Goal: Task Accomplishment & Management: Use online tool/utility

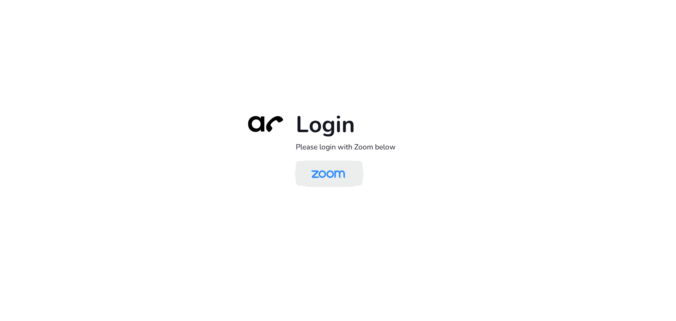
click at [330, 179] on img at bounding box center [328, 173] width 49 height 23
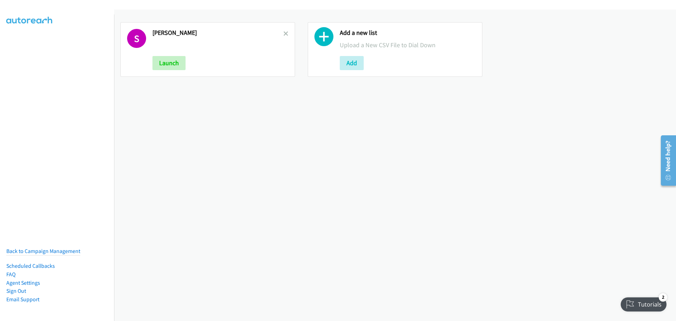
click at [287, 33] on div "S Schneider Launch" at bounding box center [207, 49] width 175 height 55
click at [286, 33] on div "S Schneider Launch" at bounding box center [207, 49] width 175 height 55
click at [283, 33] on icon at bounding box center [285, 34] width 5 height 5
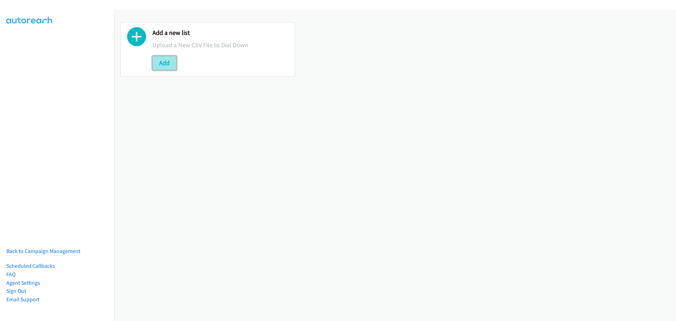
click at [157, 69] on button "Add" at bounding box center [164, 63] width 24 height 14
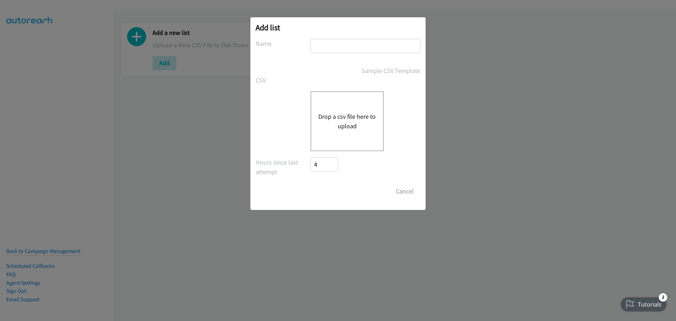
click at [347, 121] on button "Drop a csv file here to upload" at bounding box center [347, 121] width 58 height 19
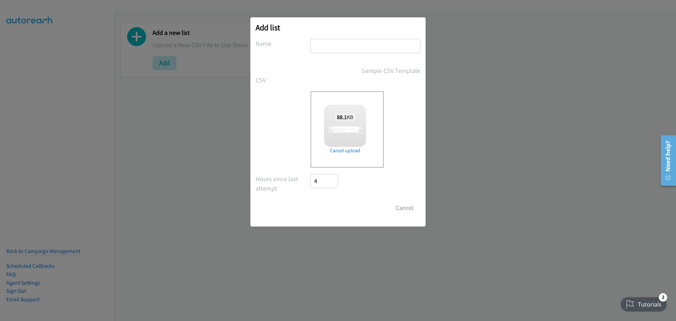
click at [345, 44] on input "text" at bounding box center [366, 46] width 110 height 14
type input "[PERSON_NAME]"
checkbox input "true"
click at [331, 207] on input "Save List" at bounding box center [329, 208] width 37 height 14
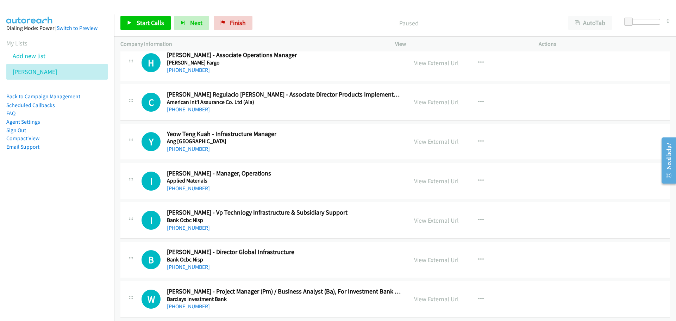
scroll to position [10371, 0]
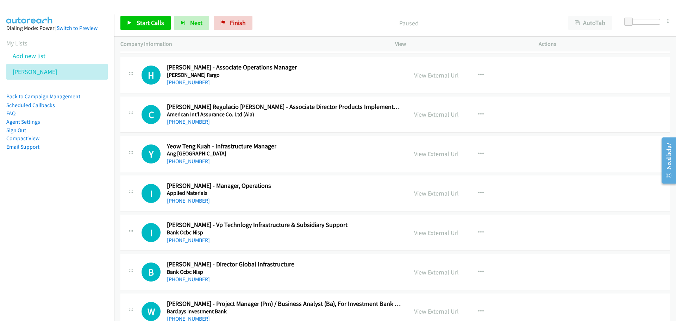
click at [437, 112] on link "View External Url" at bounding box center [436, 114] width 45 height 8
click at [481, 114] on button "button" at bounding box center [480, 114] width 19 height 14
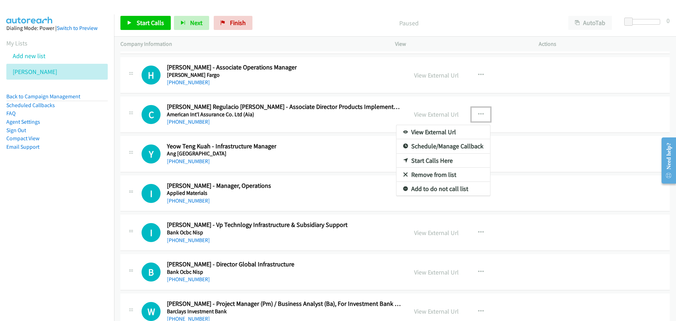
click at [441, 160] on link "Start Calls Here" at bounding box center [443, 160] width 94 height 14
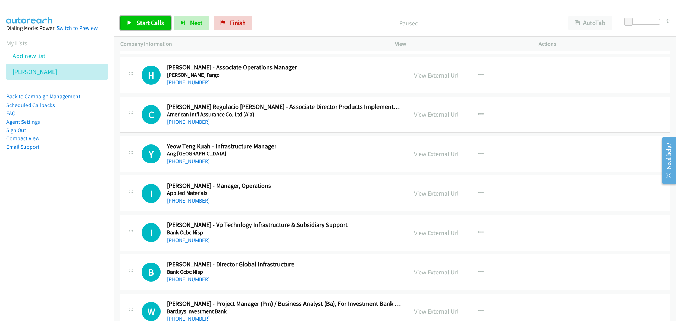
click at [158, 30] on link "Start Calls" at bounding box center [145, 23] width 50 height 14
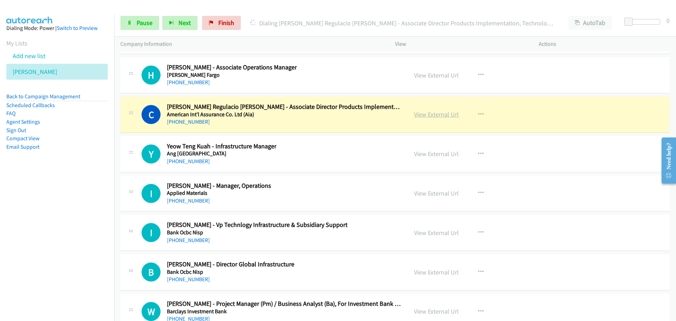
click at [428, 117] on link "View External Url" at bounding box center [436, 114] width 45 height 8
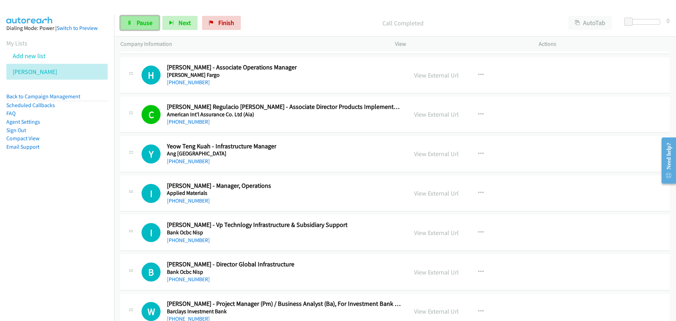
click at [145, 23] on span "Pause" at bounding box center [145, 23] width 16 height 8
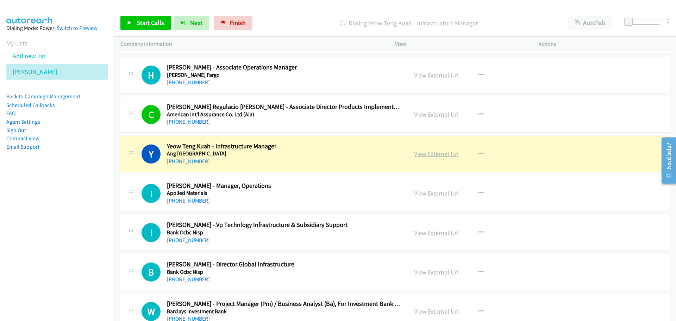
click at [420, 151] on link "View External Url" at bounding box center [436, 154] width 45 height 8
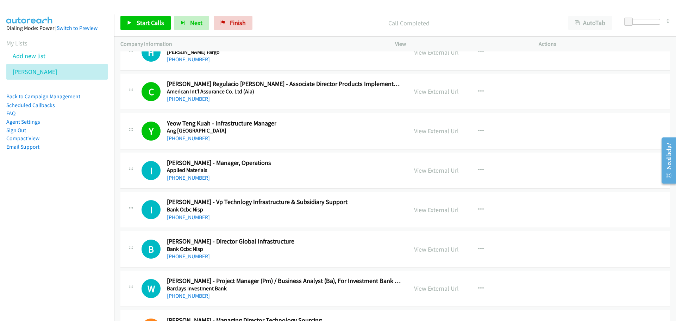
scroll to position [10406, 0]
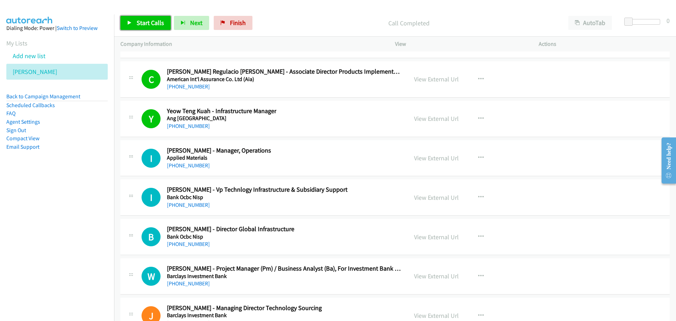
click at [156, 24] on span "Start Calls" at bounding box center [150, 23] width 27 height 8
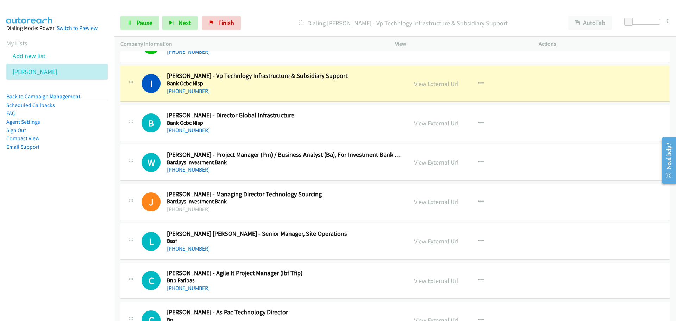
scroll to position [10512, 0]
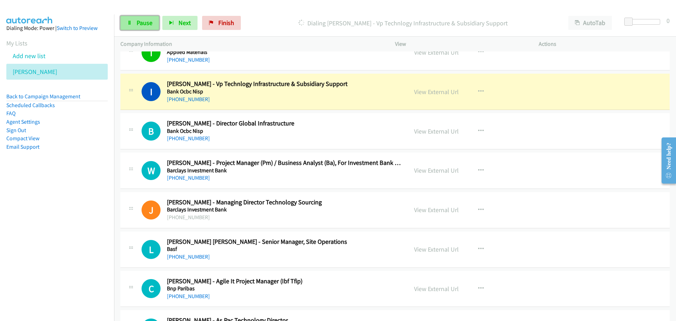
click at [133, 22] on link "Pause" at bounding box center [139, 23] width 39 height 14
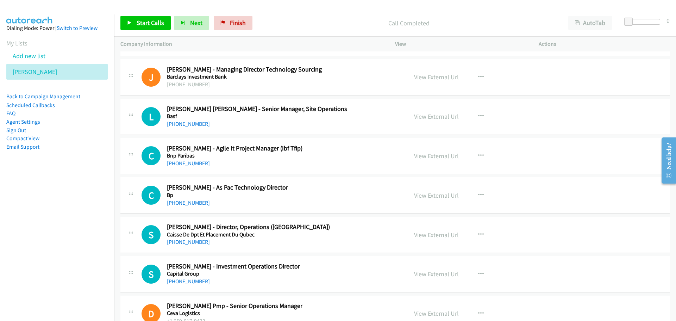
scroll to position [10653, 0]
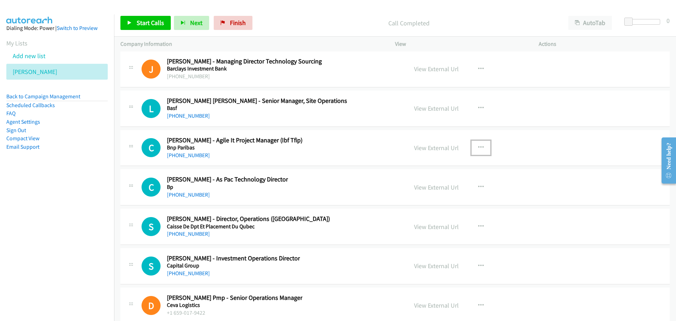
click at [478, 147] on icon "button" at bounding box center [481, 148] width 6 height 6
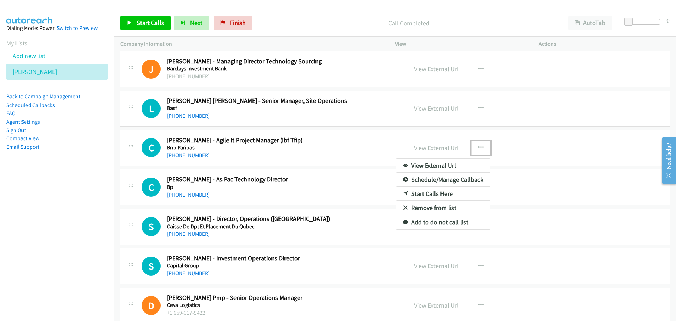
click at [420, 195] on link "Start Calls Here" at bounding box center [443, 194] width 94 height 14
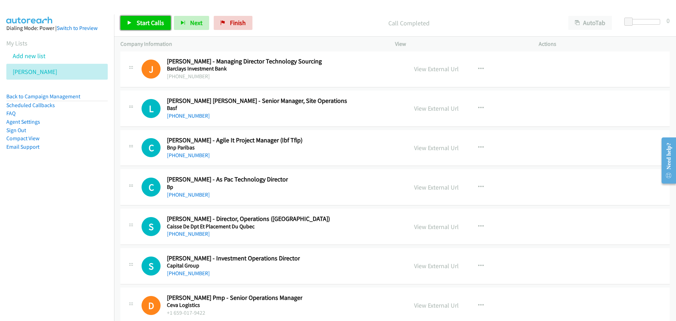
click at [149, 25] on span "Start Calls" at bounding box center [150, 23] width 27 height 8
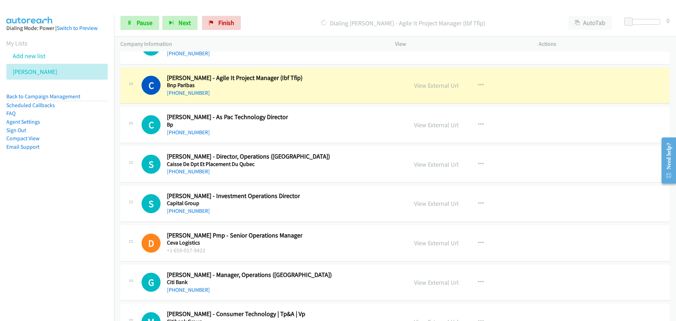
scroll to position [10723, 0]
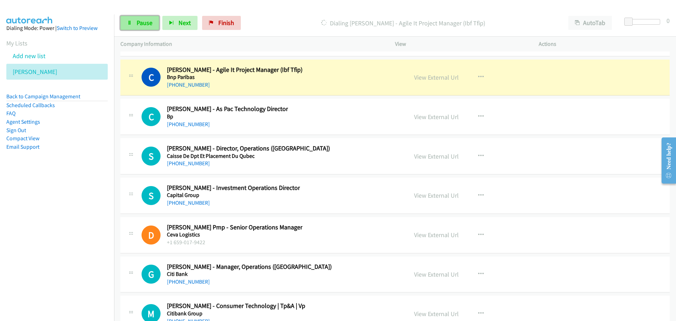
click at [149, 20] on span "Pause" at bounding box center [145, 23] width 16 height 8
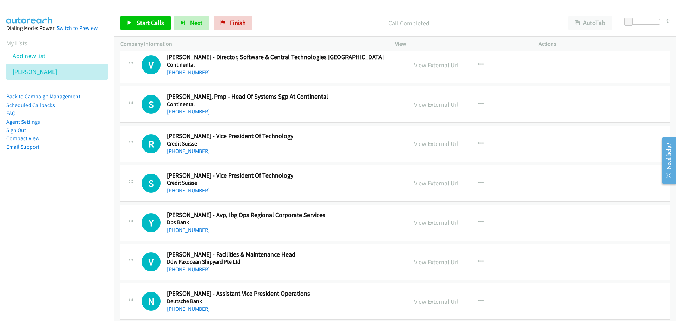
scroll to position [11181, 0]
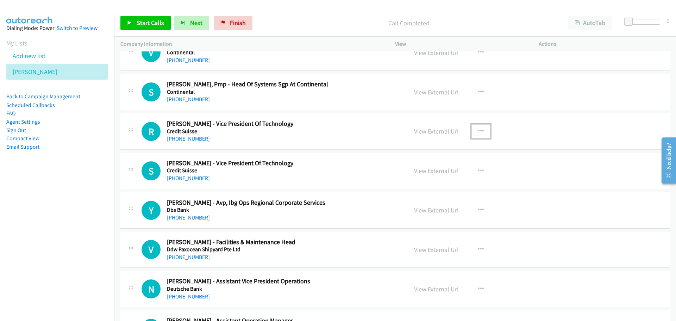
click at [478, 131] on icon "button" at bounding box center [481, 131] width 6 height 6
click at [419, 176] on link "Start Calls Here" at bounding box center [443, 177] width 94 height 14
click at [148, 26] on span "Start Calls" at bounding box center [150, 23] width 27 height 8
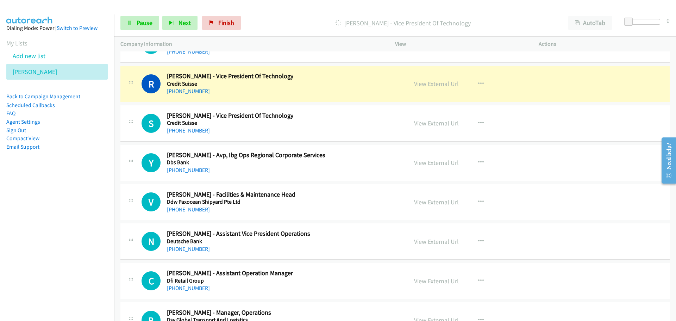
scroll to position [11216, 0]
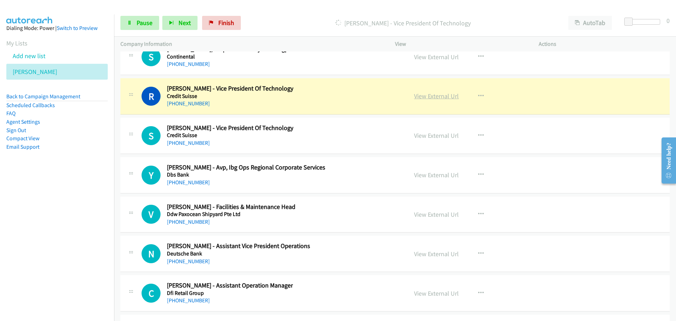
click at [414, 98] on link "View External Url" at bounding box center [436, 96] width 45 height 8
click at [131, 19] on link "Pause" at bounding box center [139, 23] width 39 height 14
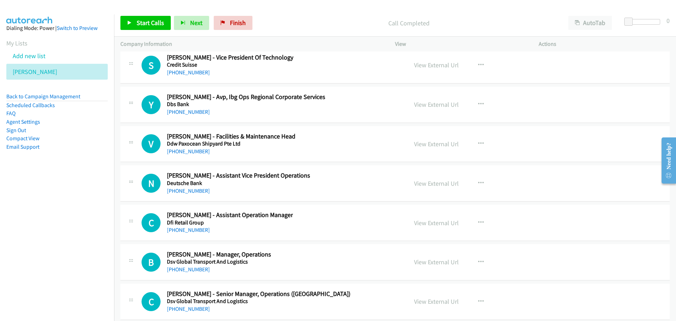
scroll to position [11251, 0]
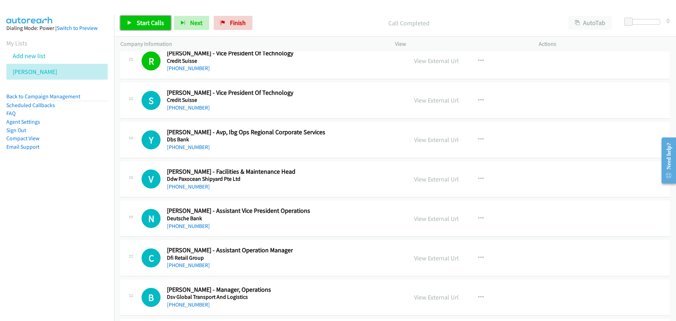
click at [138, 24] on span "Start Calls" at bounding box center [150, 23] width 27 height 8
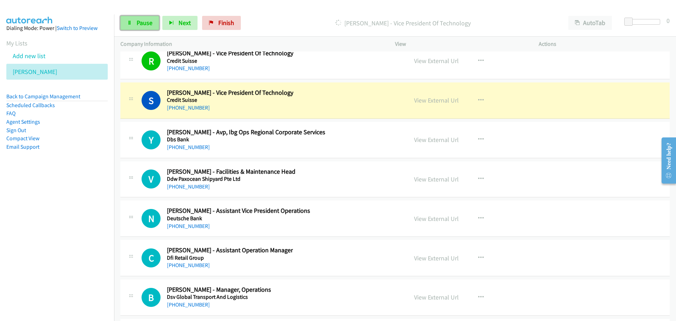
click at [133, 19] on link "Pause" at bounding box center [139, 23] width 39 height 14
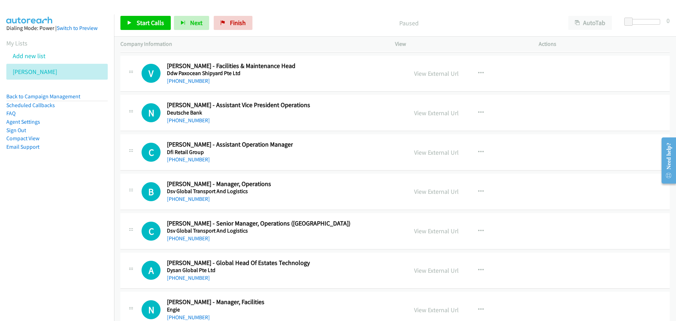
scroll to position [11216, 0]
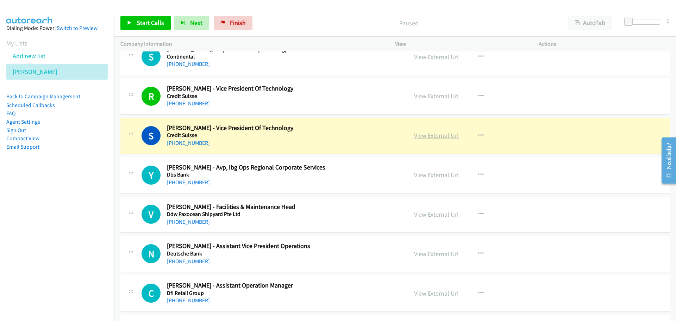
click at [425, 135] on link "View External Url" at bounding box center [436, 135] width 45 height 8
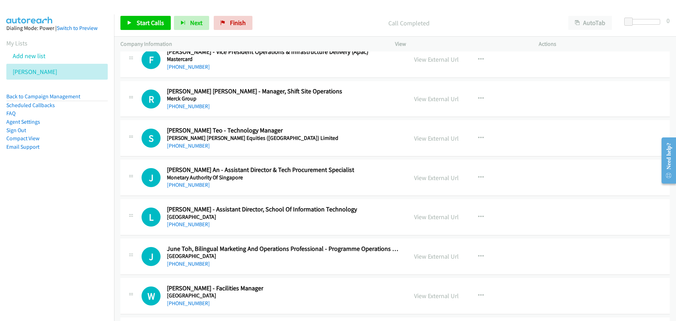
scroll to position [12342, 0]
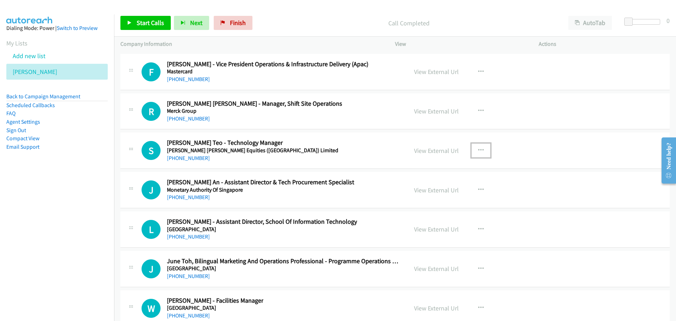
click at [478, 148] on icon "button" at bounding box center [481, 151] width 6 height 6
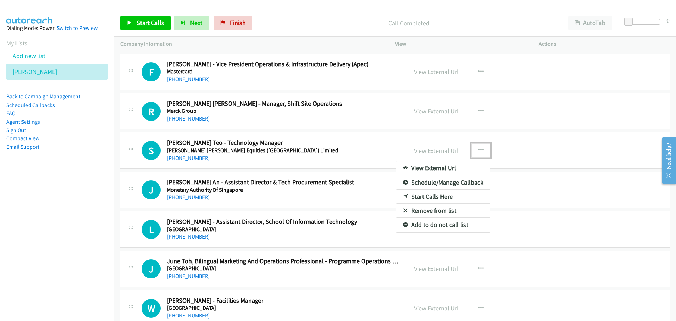
click at [411, 197] on link "Start Calls Here" at bounding box center [443, 196] width 94 height 14
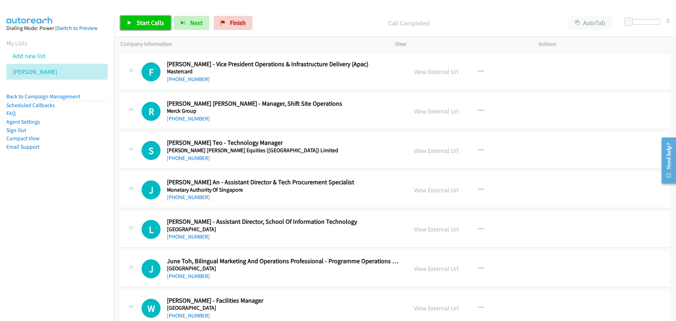
click at [149, 27] on link "Start Calls" at bounding box center [145, 23] width 50 height 14
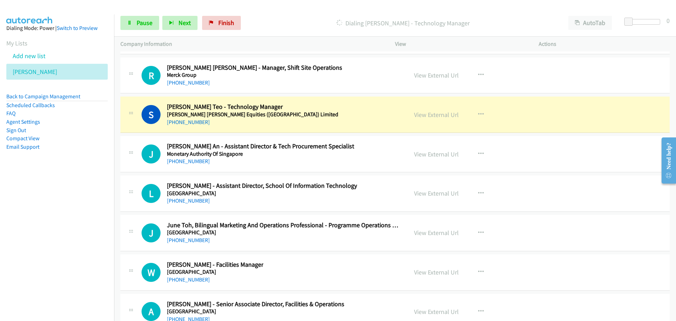
scroll to position [12413, 0]
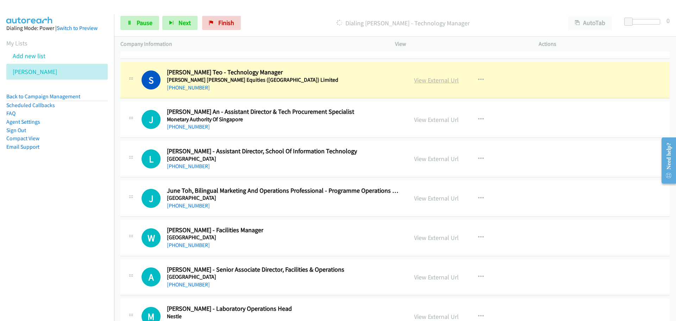
click at [435, 82] on link "View External Url" at bounding box center [436, 80] width 45 height 8
click at [134, 28] on link "Pause" at bounding box center [139, 23] width 39 height 14
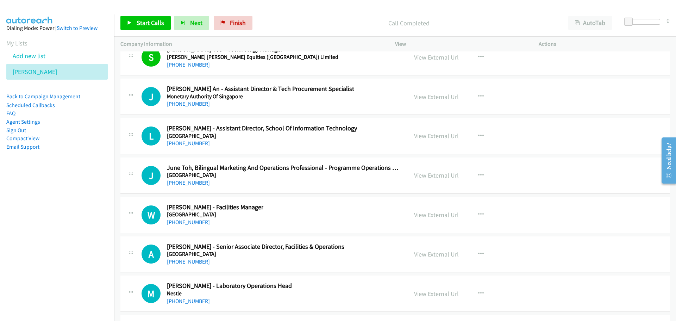
scroll to position [12448, 0]
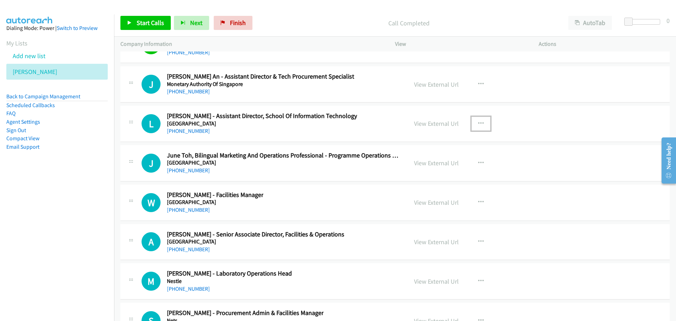
click at [481, 125] on button "button" at bounding box center [480, 124] width 19 height 14
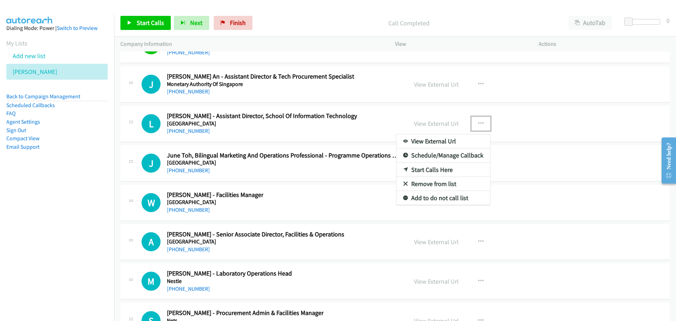
click at [417, 167] on link "Start Calls Here" at bounding box center [443, 170] width 94 height 14
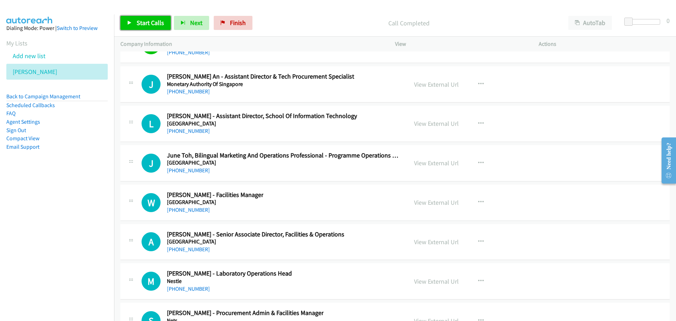
click at [145, 22] on span "Start Calls" at bounding box center [150, 23] width 27 height 8
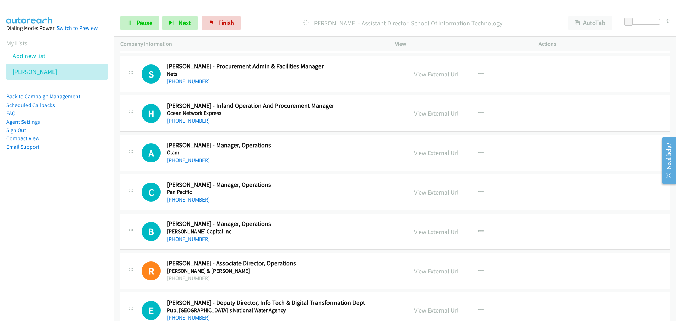
scroll to position [12589, 0]
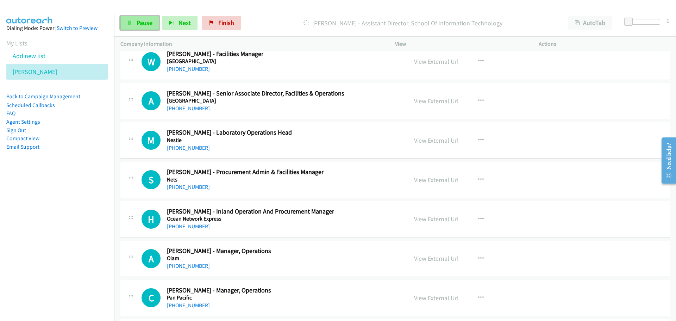
click at [143, 18] on link "Pause" at bounding box center [139, 23] width 39 height 14
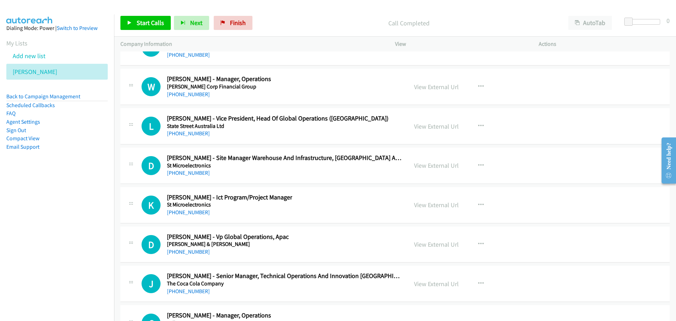
scroll to position [13575, 0]
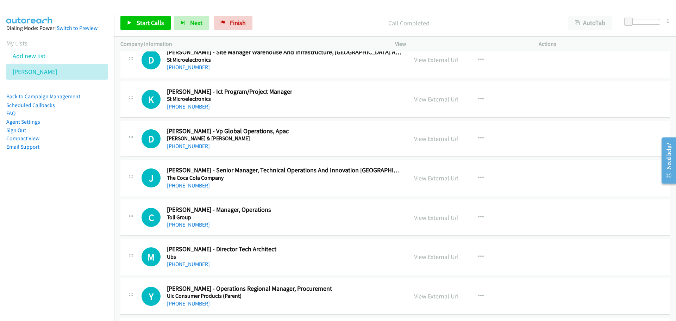
click at [447, 95] on link "View External Url" at bounding box center [436, 99] width 45 height 8
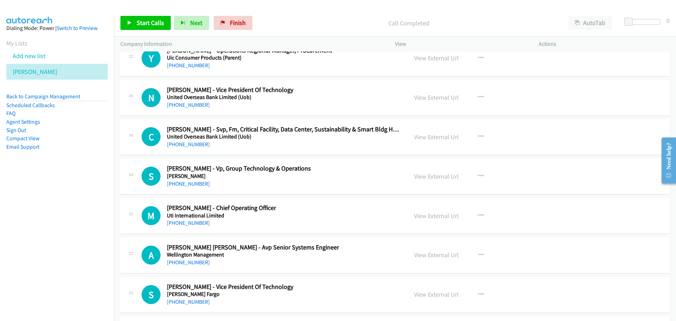
scroll to position [13856, 0]
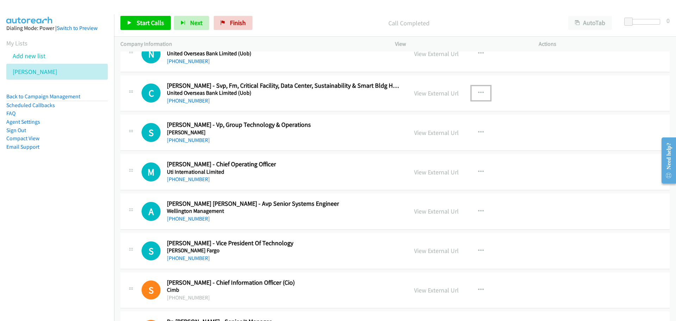
click at [479, 94] on icon "button" at bounding box center [481, 93] width 6 height 6
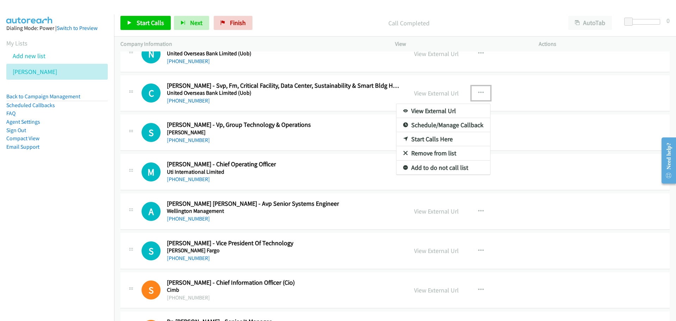
click at [418, 139] on link "Start Calls Here" at bounding box center [443, 139] width 94 height 14
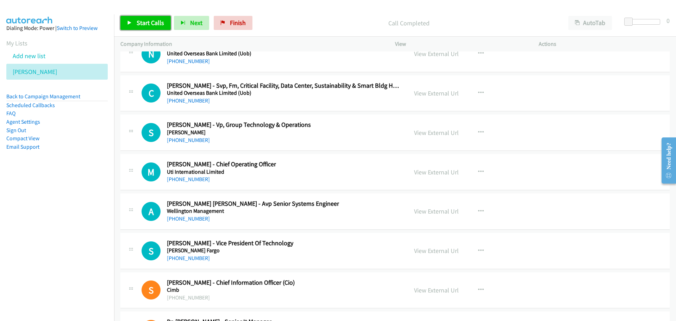
click at [147, 21] on span "Start Calls" at bounding box center [150, 23] width 27 height 8
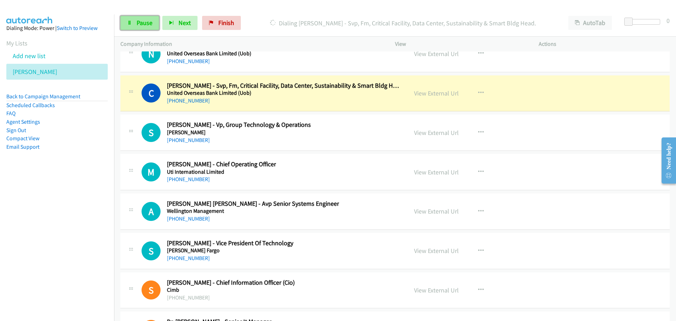
click at [136, 20] on link "Pause" at bounding box center [139, 23] width 39 height 14
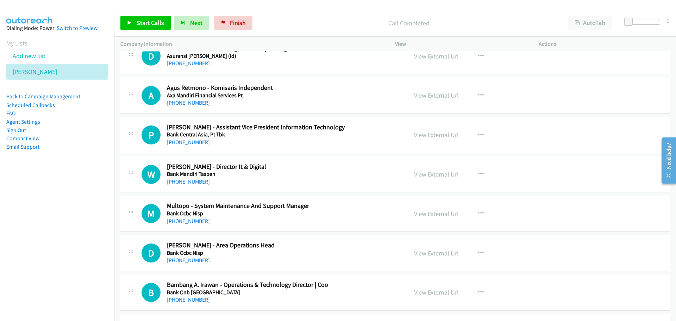
scroll to position [282, 0]
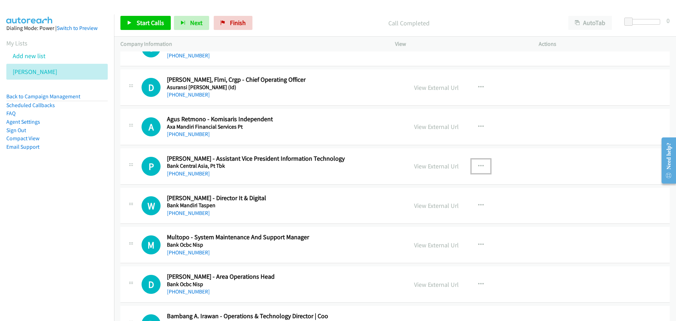
click at [481, 164] on button "button" at bounding box center [480, 166] width 19 height 14
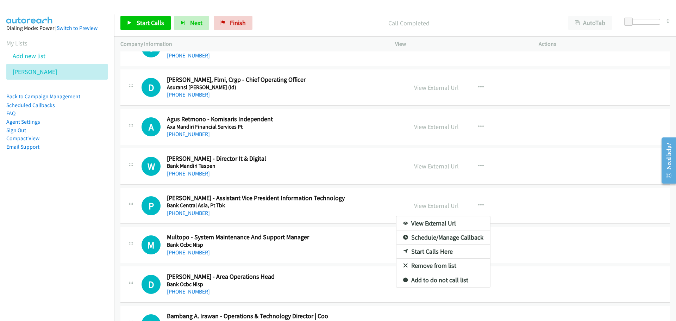
click at [325, 138] on div at bounding box center [338, 160] width 676 height 321
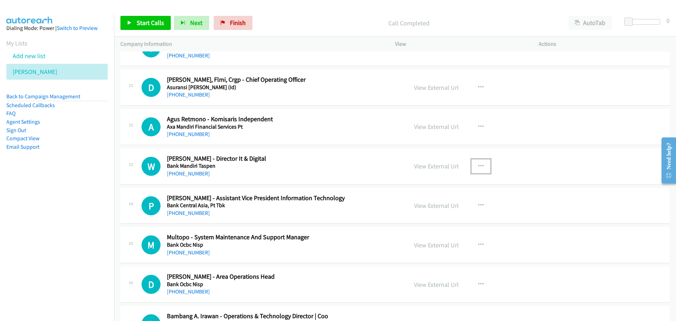
click at [478, 165] on icon "button" at bounding box center [481, 166] width 6 height 6
click at [418, 211] on link "Start Calls Here" at bounding box center [443, 212] width 94 height 14
click at [137, 19] on span "Start Calls" at bounding box center [150, 23] width 27 height 8
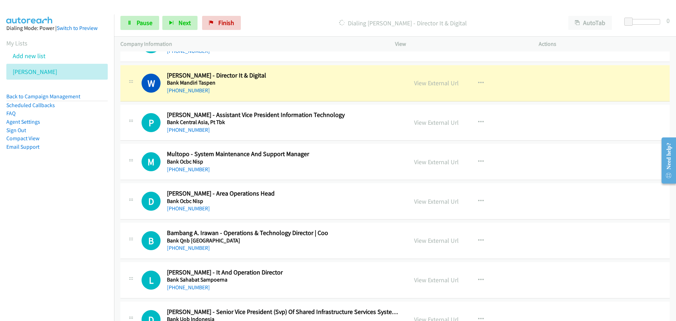
scroll to position [352, 0]
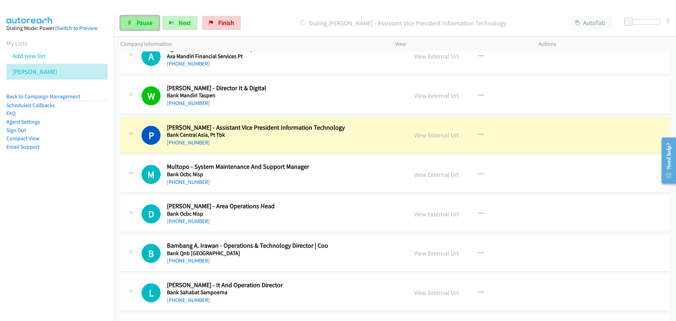
click at [128, 25] on icon at bounding box center [129, 23] width 5 height 5
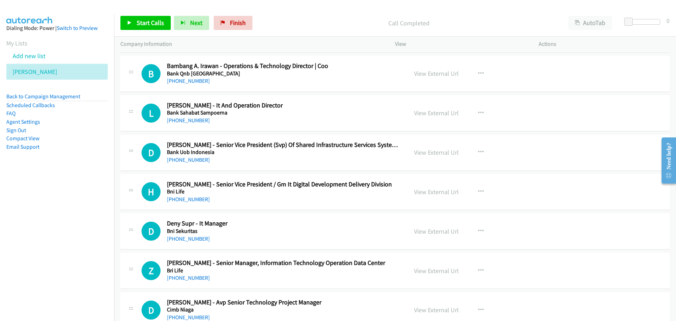
scroll to position [548, 0]
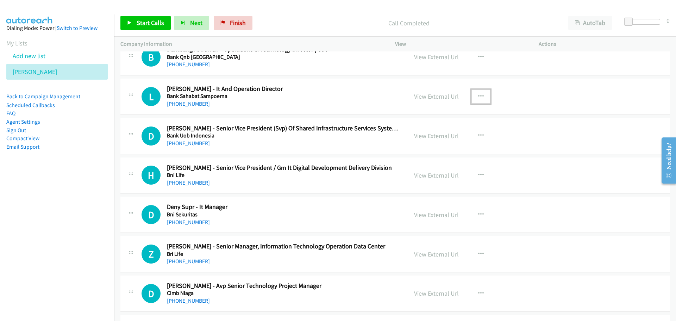
click at [480, 95] on icon "button" at bounding box center [481, 97] width 6 height 6
click at [424, 143] on link "Start Calls Here" at bounding box center [443, 142] width 94 height 14
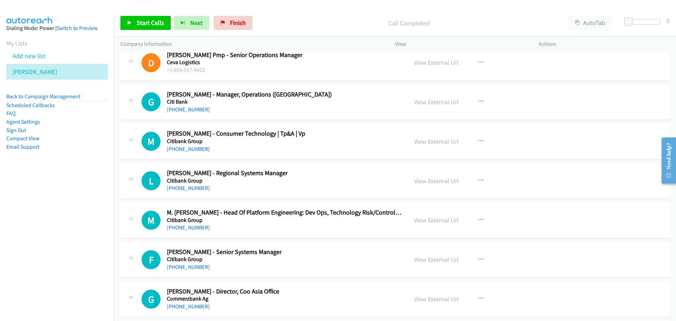
scroll to position [10882, 0]
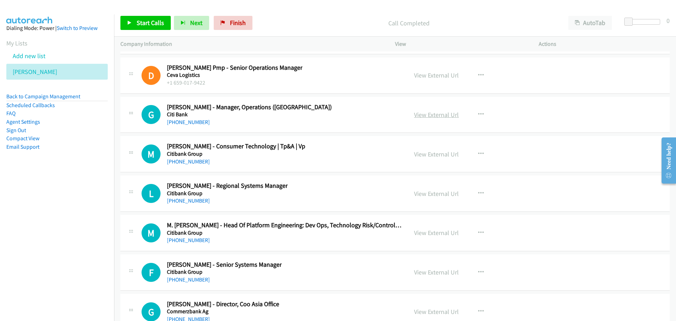
click at [441, 117] on link "View External Url" at bounding box center [436, 115] width 45 height 8
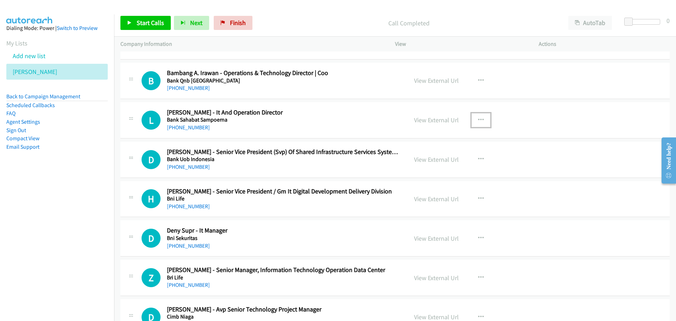
scroll to position [532, 0]
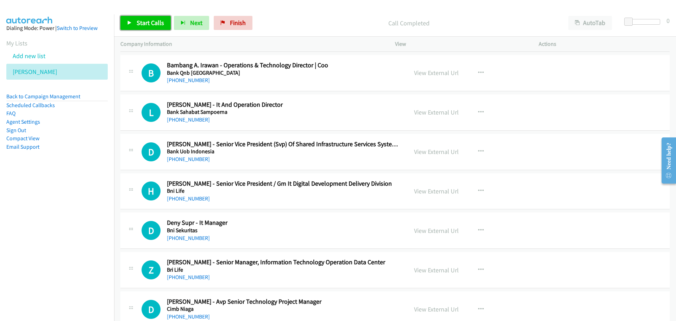
click at [151, 23] on span "Start Calls" at bounding box center [150, 23] width 27 height 8
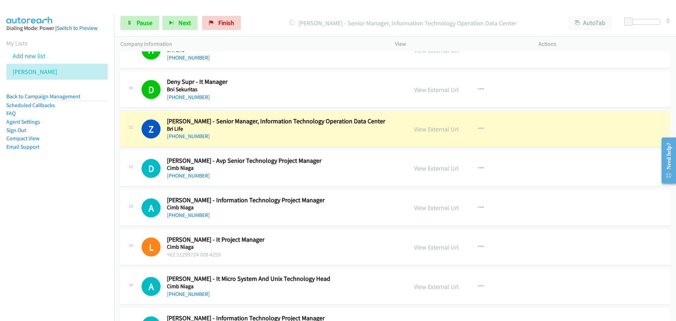
scroll to position [708, 0]
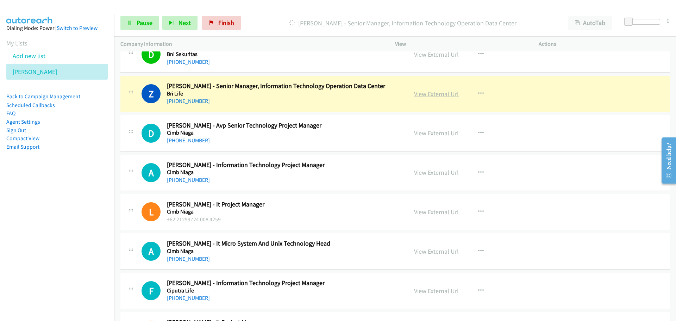
click at [439, 90] on link "View External Url" at bounding box center [436, 94] width 45 height 8
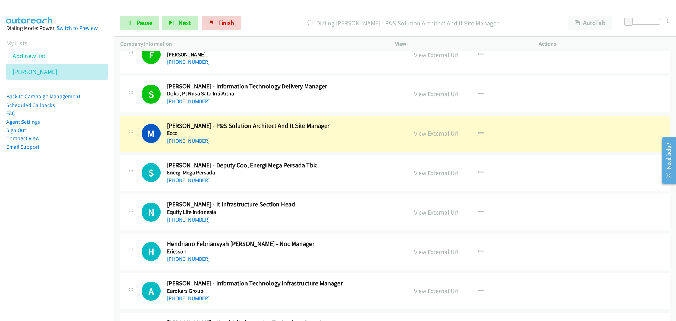
scroll to position [1412, 0]
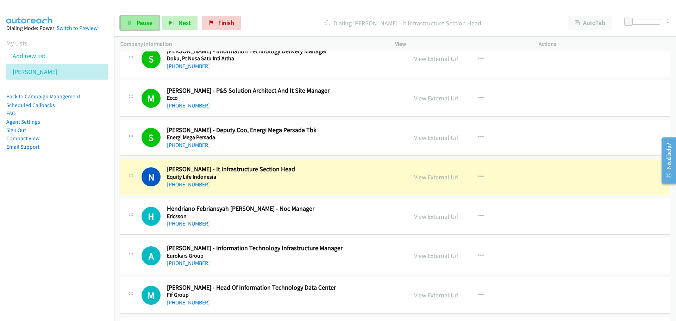
click at [142, 21] on span "Pause" at bounding box center [145, 23] width 16 height 8
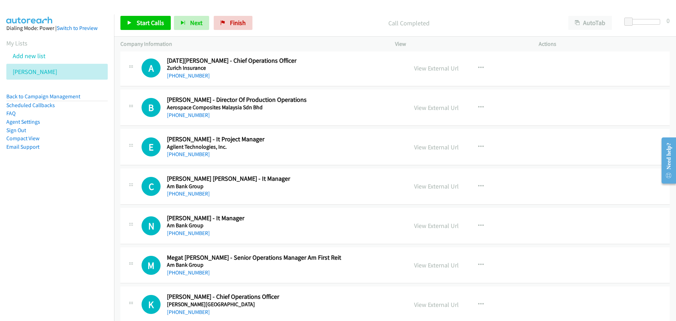
scroll to position [7151, 0]
click at [475, 148] on button "button" at bounding box center [480, 146] width 19 height 14
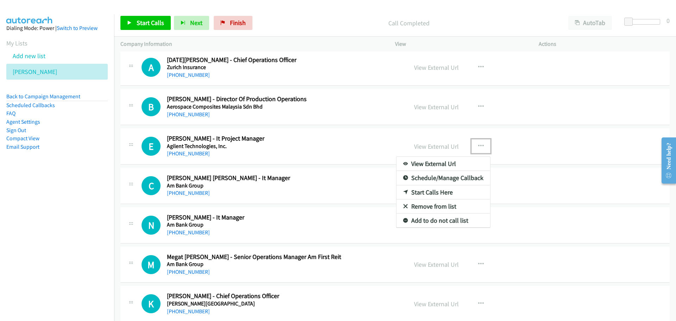
click at [410, 191] on link "Start Calls Here" at bounding box center [443, 192] width 94 height 14
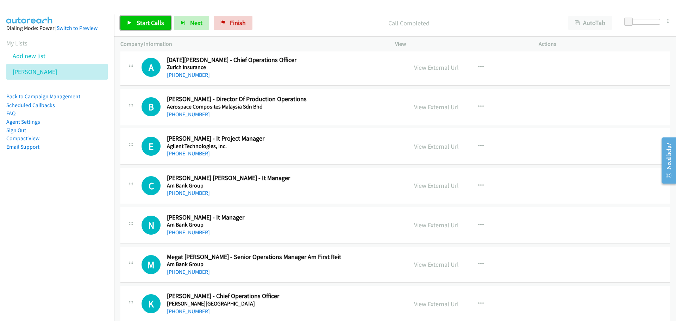
click at [158, 22] on span "Start Calls" at bounding box center [150, 23] width 27 height 8
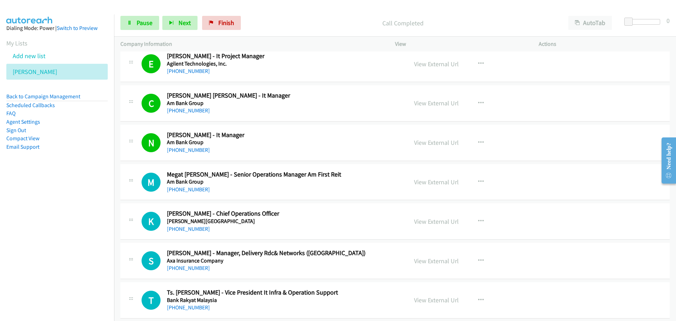
scroll to position [7221, 0]
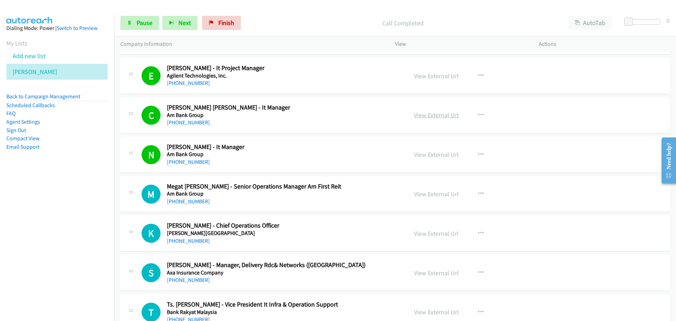
click at [428, 116] on link "View External Url" at bounding box center [436, 115] width 45 height 8
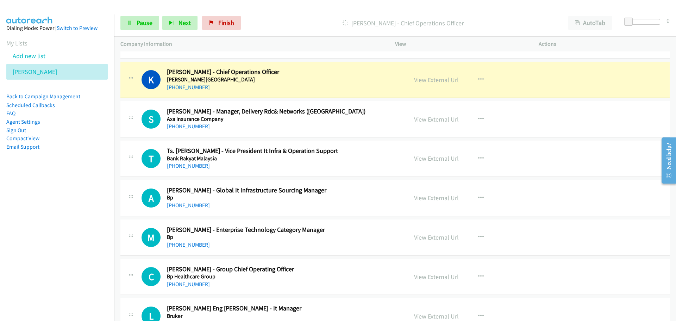
scroll to position [7362, 0]
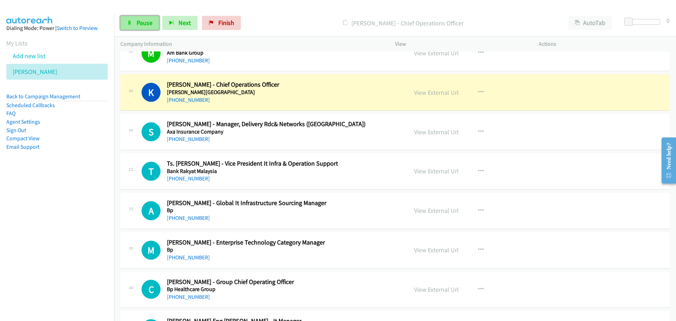
click at [133, 19] on link "Pause" at bounding box center [139, 23] width 39 height 14
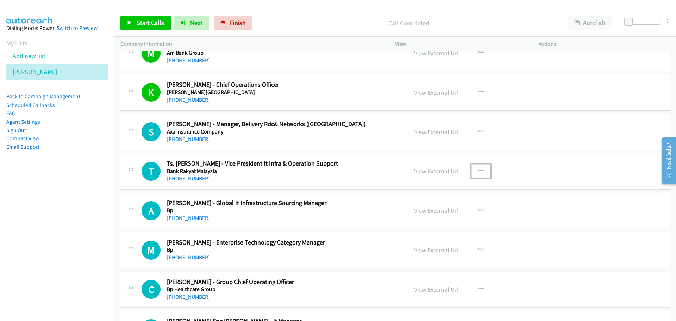
click at [475, 172] on button "button" at bounding box center [480, 171] width 19 height 14
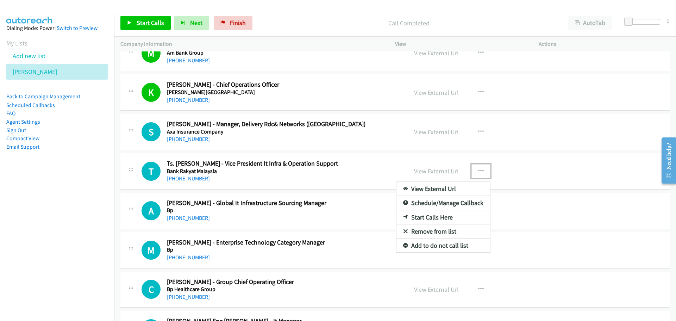
click at [405, 216] on link "Start Calls Here" at bounding box center [443, 217] width 94 height 14
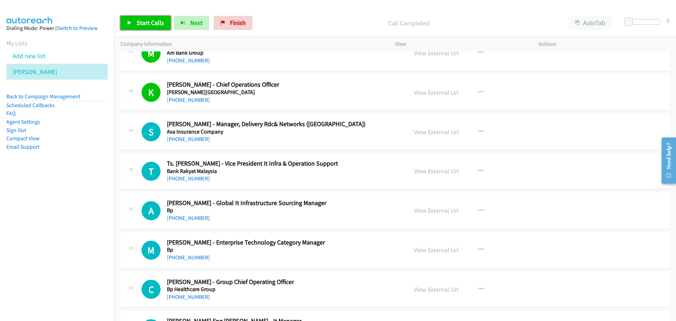
click at [150, 23] on span "Start Calls" at bounding box center [150, 23] width 27 height 8
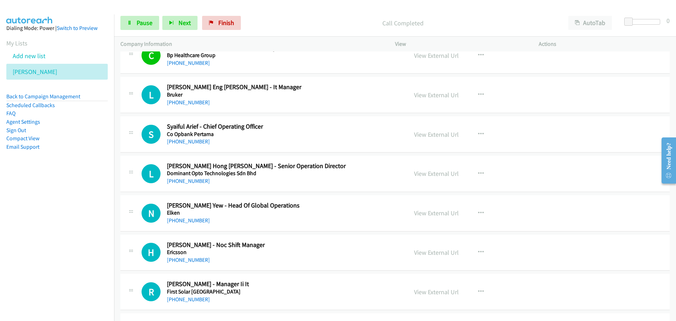
scroll to position [7608, 0]
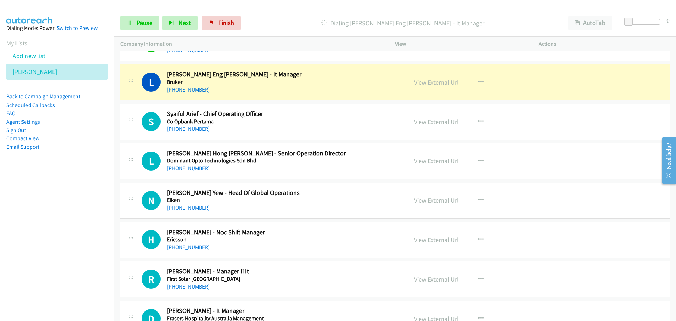
click at [422, 85] on link "View External Url" at bounding box center [436, 82] width 45 height 8
click at [423, 85] on link "View External Url" at bounding box center [436, 82] width 45 height 8
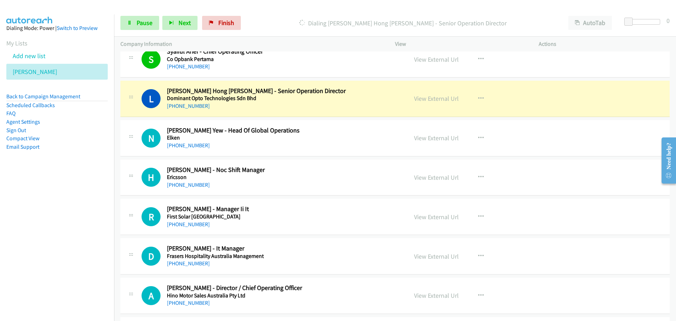
scroll to position [7679, 0]
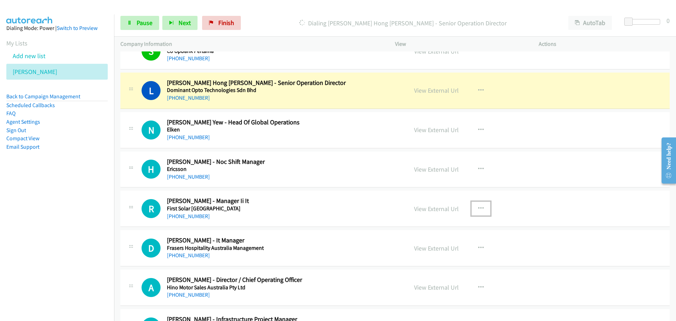
click at [473, 208] on button "button" at bounding box center [480, 208] width 19 height 14
click at [409, 255] on link "Start Calls Here" at bounding box center [443, 254] width 94 height 14
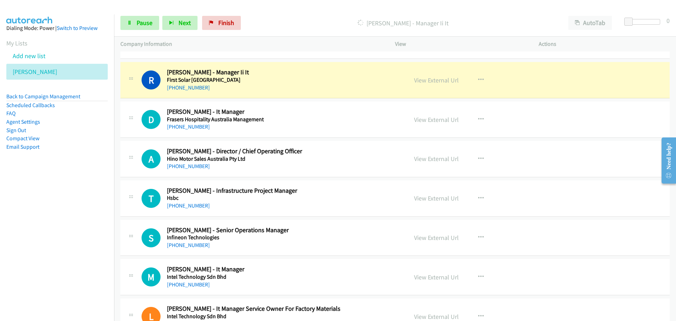
scroll to position [7820, 0]
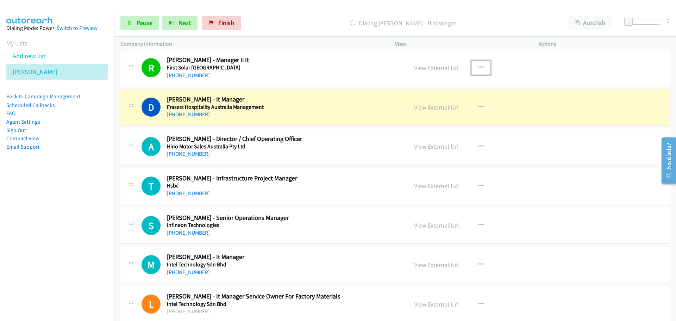
click at [425, 108] on link "View External Url" at bounding box center [436, 107] width 45 height 8
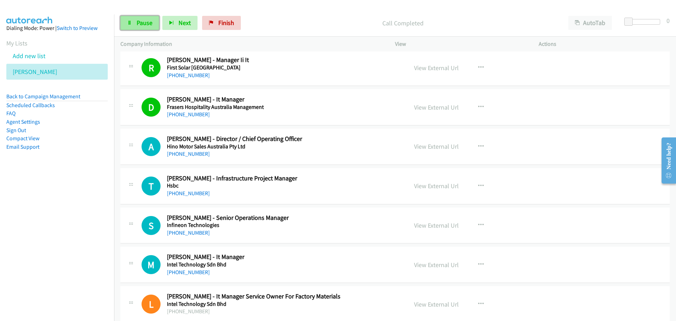
drag, startPoint x: 153, startPoint y: 22, endPoint x: 109, endPoint y: 36, distance: 45.8
click at [153, 22] on link "Pause" at bounding box center [139, 23] width 39 height 14
click at [151, 20] on span "Start Calls" at bounding box center [150, 23] width 27 height 8
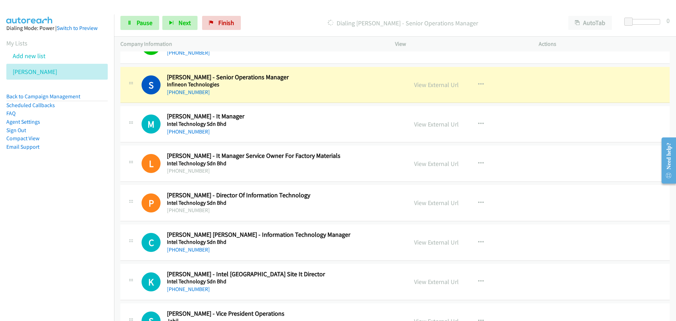
scroll to position [7960, 0]
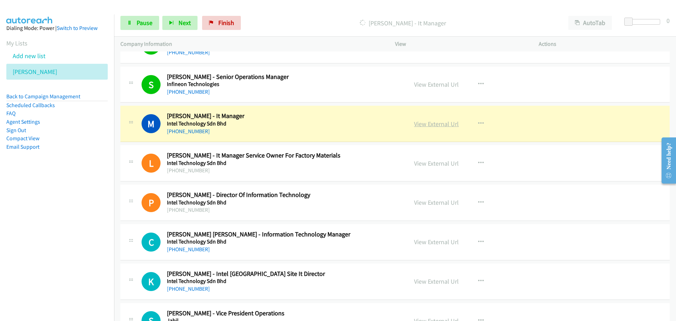
click at [429, 120] on link "View External Url" at bounding box center [436, 124] width 45 height 8
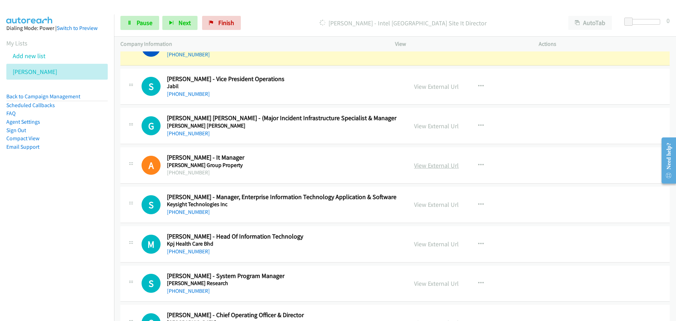
scroll to position [8207, 0]
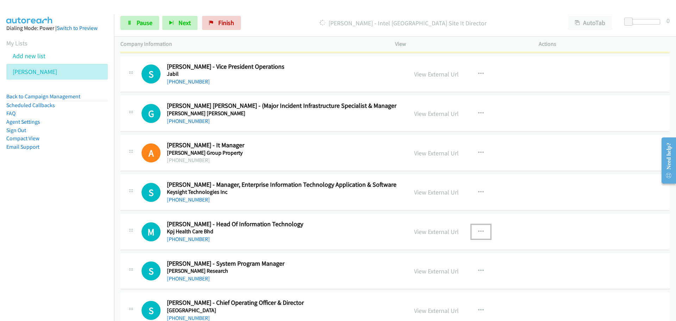
click at [478, 233] on icon "button" at bounding box center [481, 232] width 6 height 6
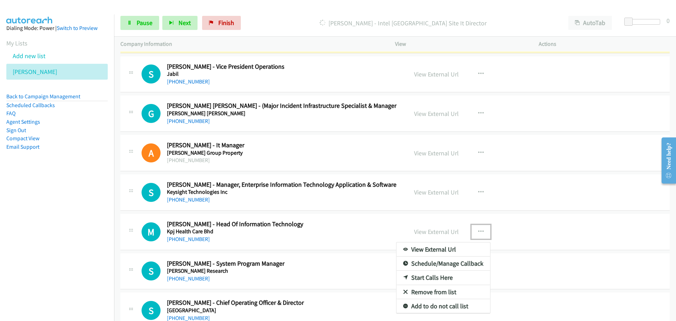
click at [418, 277] on link "Start Calls Here" at bounding box center [443, 277] width 94 height 14
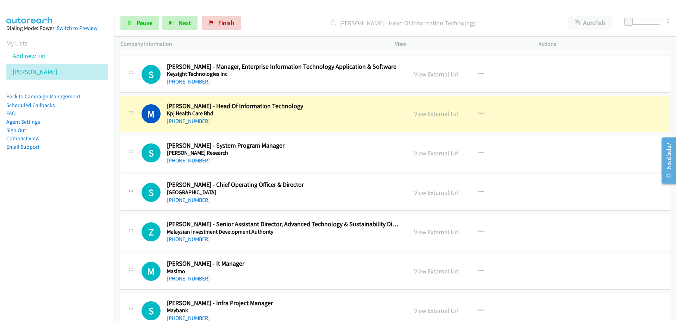
scroll to position [8313, 0]
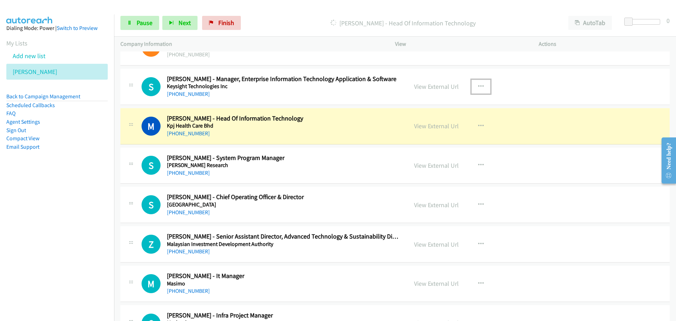
click at [479, 88] on icon "button" at bounding box center [481, 87] width 6 height 6
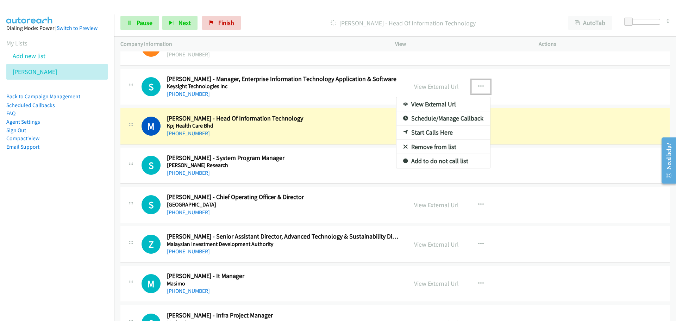
click at [377, 113] on div at bounding box center [338, 160] width 676 height 321
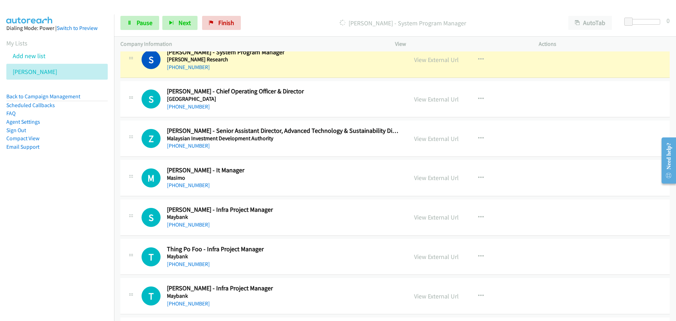
scroll to position [8383, 0]
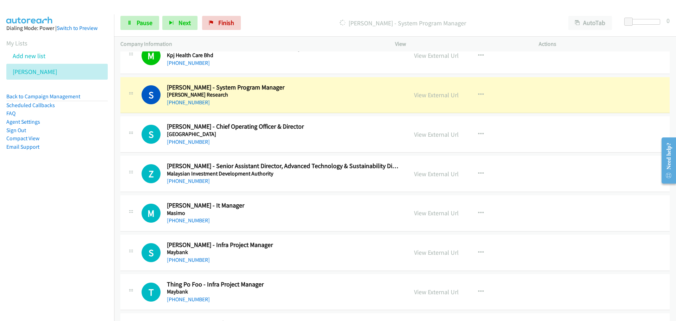
click at [465, 210] on div "View External Url View External Url Schedule/Manage Callback Start Calls Here R…" at bounding box center [483, 212] width 150 height 23
click at [472, 212] on button "button" at bounding box center [480, 213] width 19 height 14
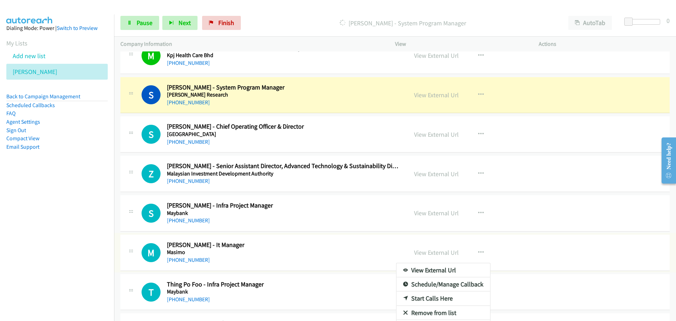
click at [368, 208] on div at bounding box center [338, 160] width 676 height 321
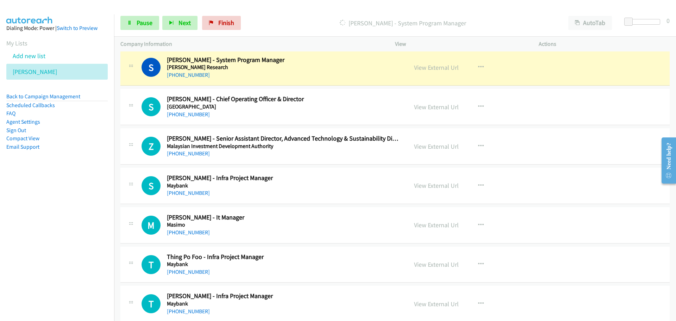
scroll to position [8418, 0]
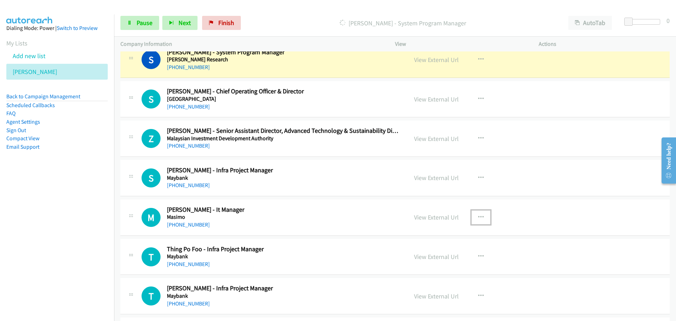
click at [478, 217] on icon "button" at bounding box center [481, 217] width 6 height 6
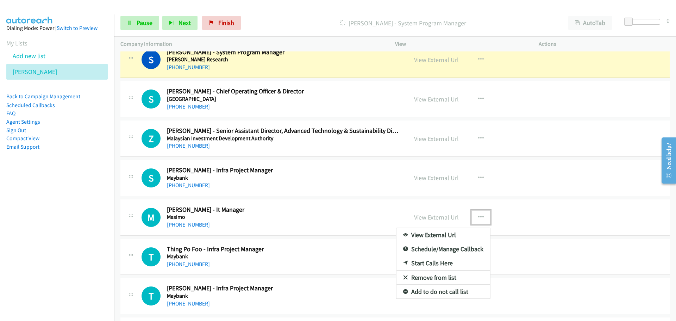
click at [403, 263] on icon at bounding box center [405, 263] width 5 height 5
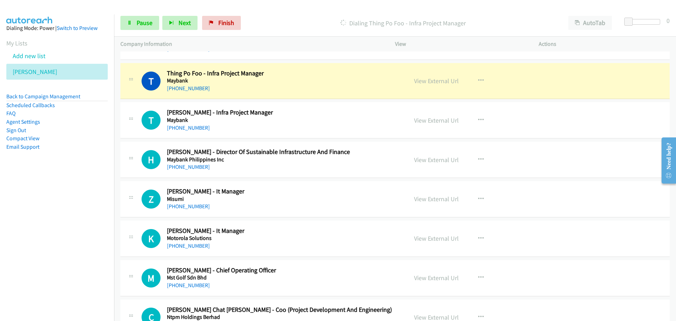
scroll to position [8594, 0]
click at [485, 198] on button "button" at bounding box center [480, 199] width 19 height 14
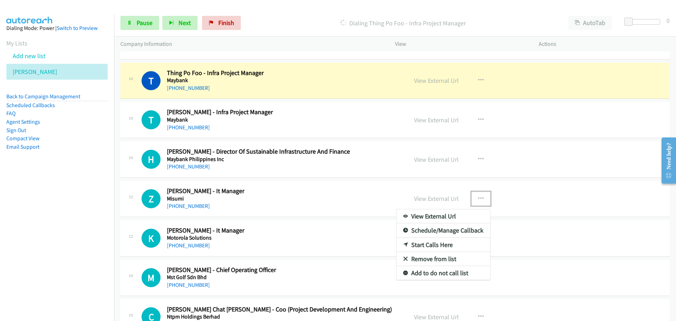
click at [424, 242] on link "Start Calls Here" at bounding box center [443, 245] width 94 height 14
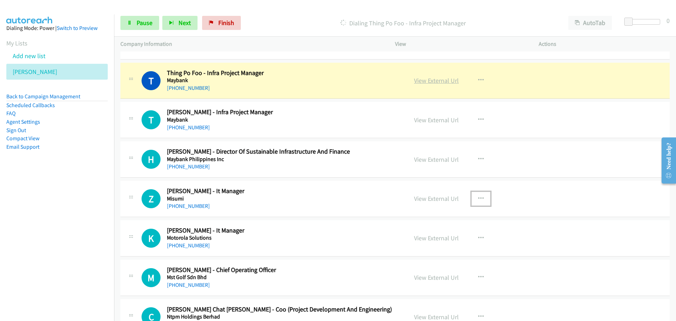
click at [423, 83] on link "View External Url" at bounding box center [436, 80] width 45 height 8
click at [140, 25] on span "Pause" at bounding box center [145, 23] width 16 height 8
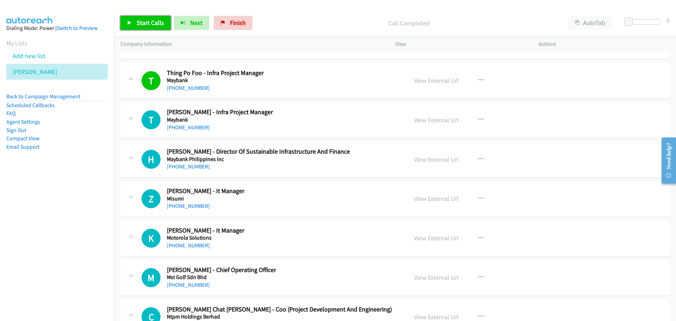
click at [136, 27] on link "Start Calls" at bounding box center [145, 23] width 50 height 14
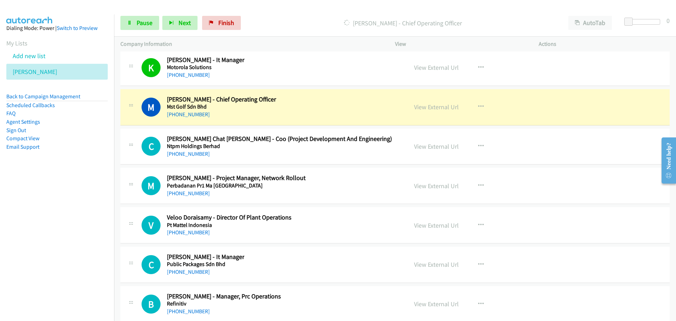
scroll to position [8770, 0]
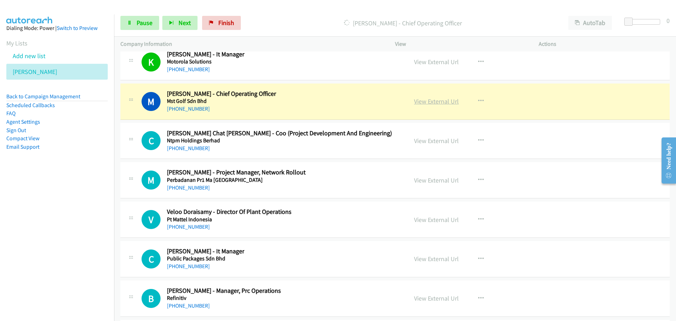
click at [441, 101] on link "View External Url" at bounding box center [436, 101] width 45 height 8
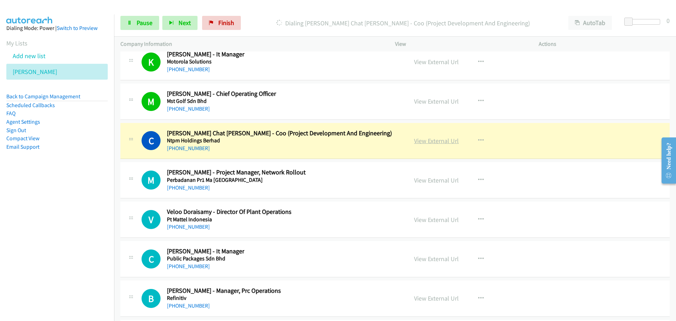
click at [423, 137] on link "View External Url" at bounding box center [436, 141] width 45 height 8
drag, startPoint x: 141, startPoint y: 26, endPoint x: 98, endPoint y: 55, distance: 51.5
click at [141, 26] on span "Pause" at bounding box center [145, 23] width 16 height 8
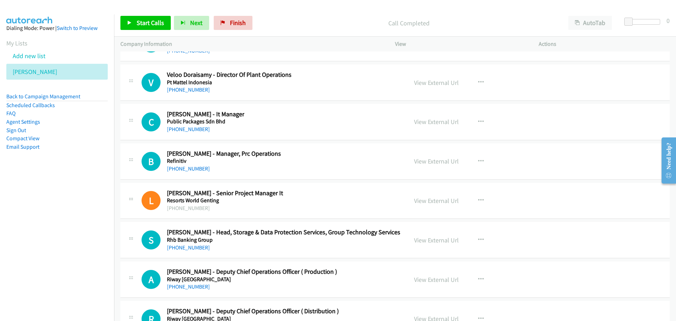
scroll to position [8911, 0]
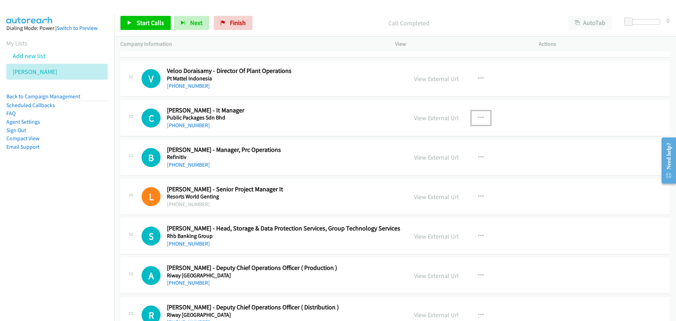
click at [482, 115] on button "button" at bounding box center [480, 118] width 19 height 14
click at [431, 164] on link "Start Calls Here" at bounding box center [443, 164] width 94 height 14
click at [141, 27] on link "Start Calls" at bounding box center [145, 23] width 50 height 14
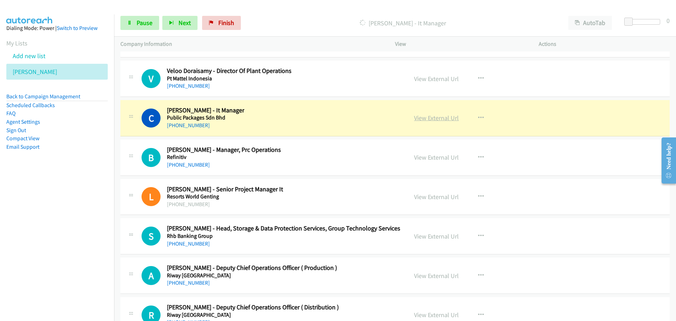
click at [429, 116] on link "View External Url" at bounding box center [436, 118] width 45 height 8
click at [148, 23] on span "Pause" at bounding box center [145, 23] width 16 height 8
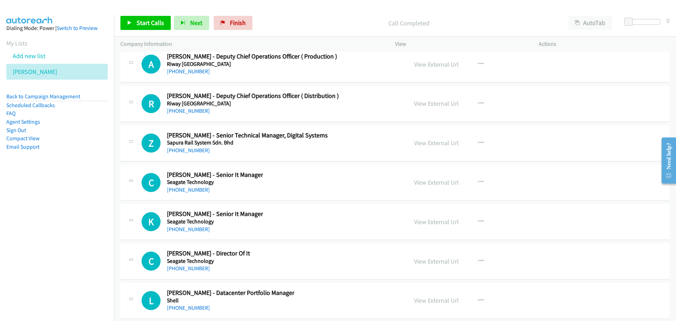
scroll to position [9157, 0]
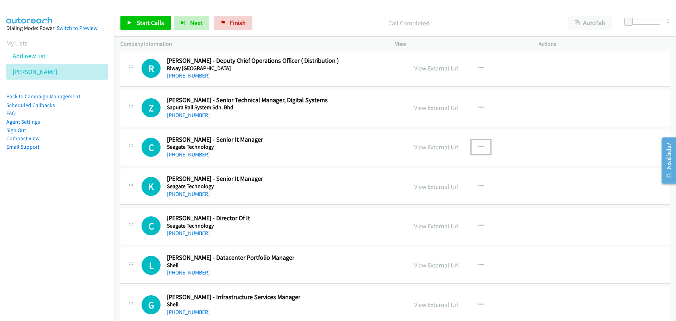
click at [474, 147] on button "button" at bounding box center [480, 147] width 19 height 14
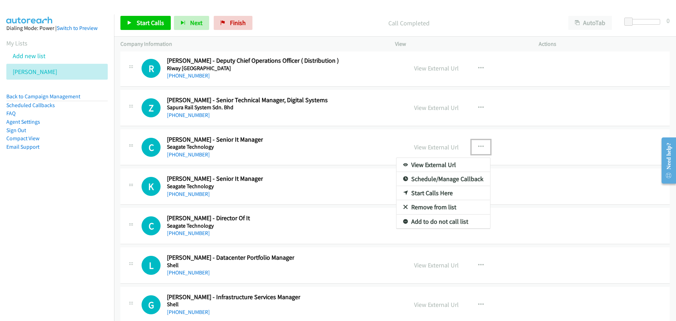
drag, startPoint x: 413, startPoint y: 193, endPoint x: 413, endPoint y: 197, distance: 3.9
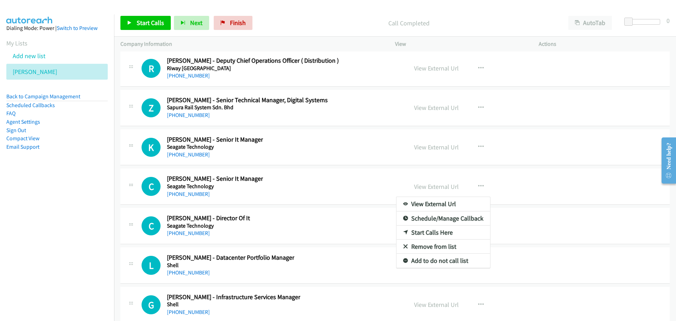
click at [415, 231] on link "Start Calls Here" at bounding box center [443, 232] width 94 height 14
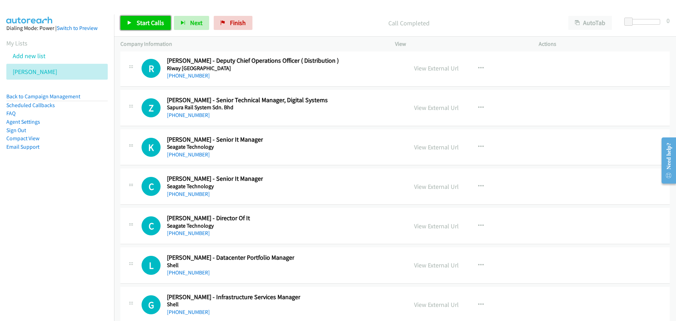
click at [140, 27] on link "Start Calls" at bounding box center [145, 23] width 50 height 14
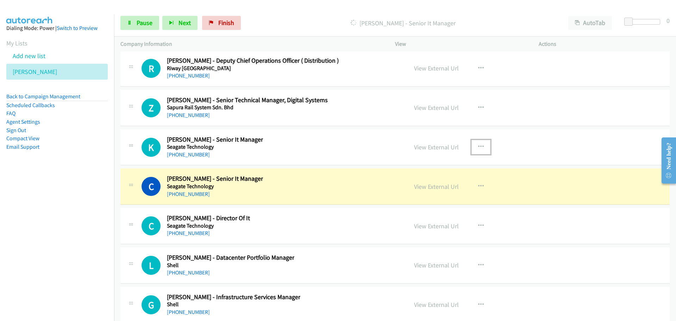
click at [479, 147] on icon "button" at bounding box center [481, 147] width 6 height 6
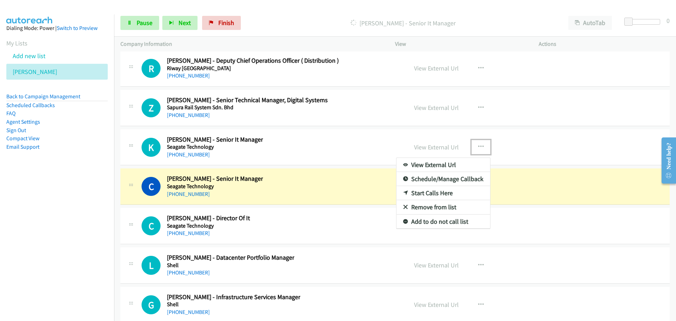
click at [414, 193] on link "Start Calls Here" at bounding box center [443, 193] width 94 height 14
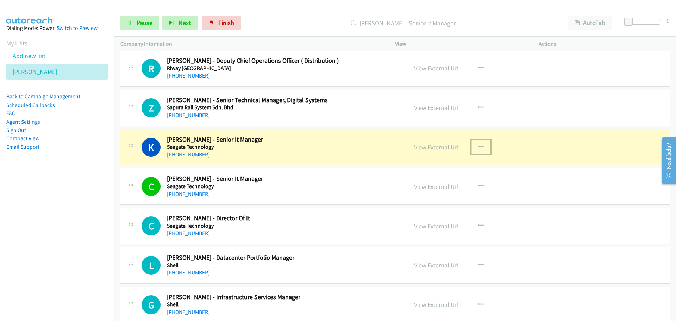
click at [444, 146] on link "View External Url" at bounding box center [436, 147] width 45 height 8
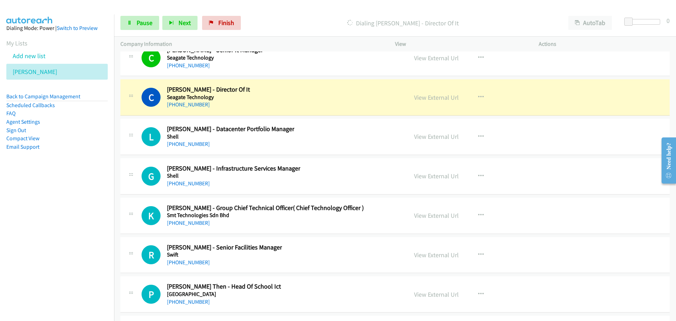
scroll to position [9298, 0]
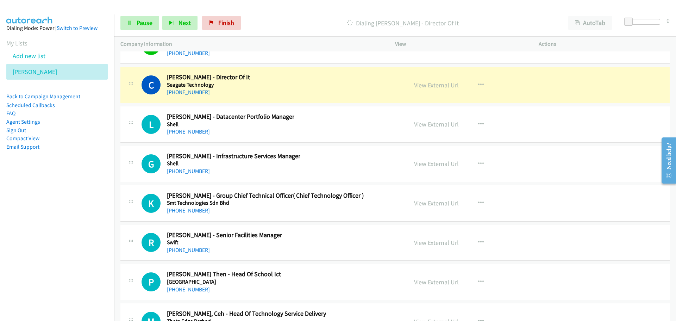
click at [428, 86] on link "View External Url" at bounding box center [436, 85] width 45 height 8
drag, startPoint x: 144, startPoint y: 24, endPoint x: 130, endPoint y: 32, distance: 16.0
click at [144, 24] on span "Pause" at bounding box center [145, 23] width 16 height 8
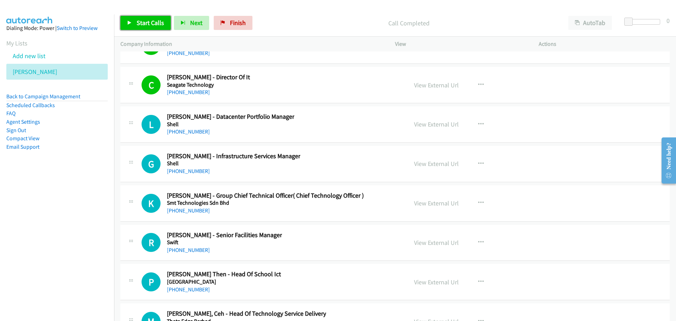
click at [137, 19] on span "Start Calls" at bounding box center [150, 23] width 27 height 8
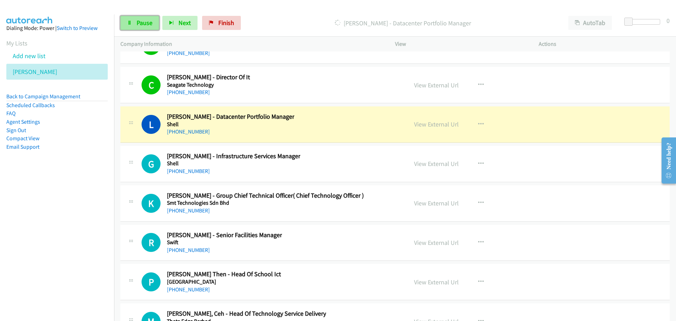
click at [131, 26] on link "Pause" at bounding box center [139, 23] width 39 height 14
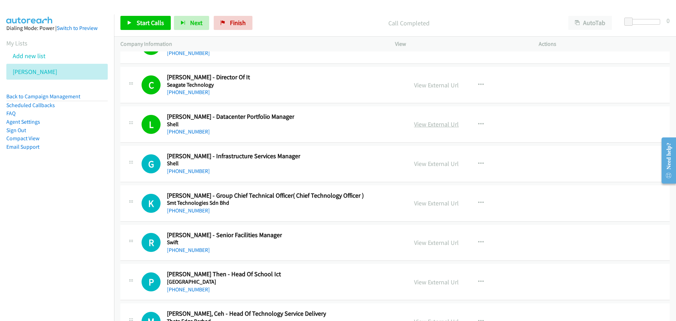
click at [428, 121] on link "View External Url" at bounding box center [436, 124] width 45 height 8
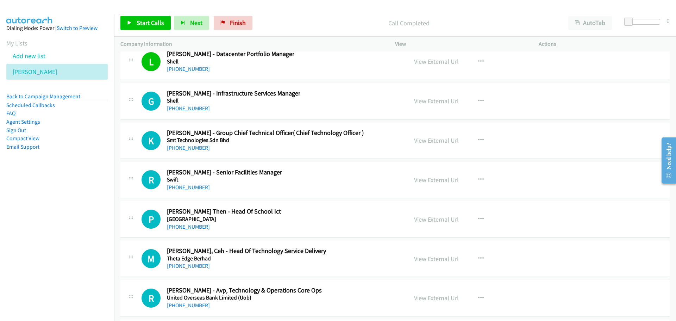
scroll to position [9369, 0]
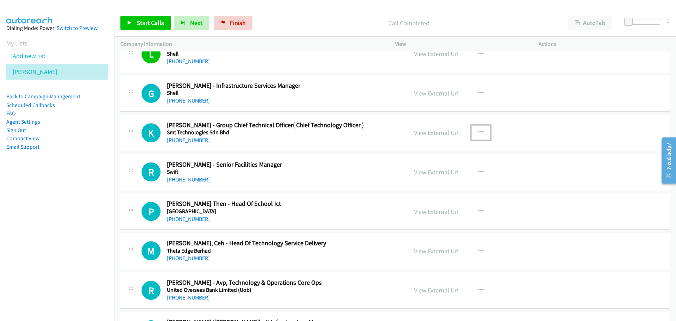
click at [478, 134] on icon "button" at bounding box center [481, 133] width 6 height 6
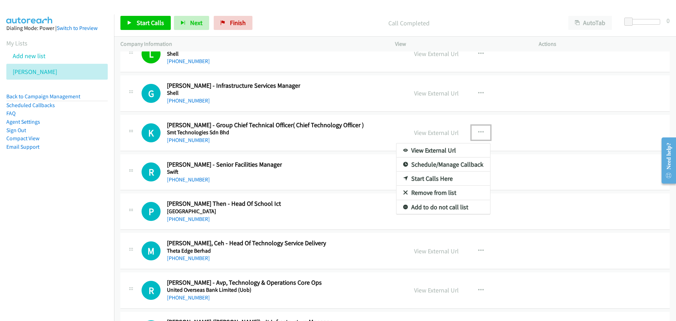
click at [412, 177] on link "Start Calls Here" at bounding box center [443, 178] width 94 height 14
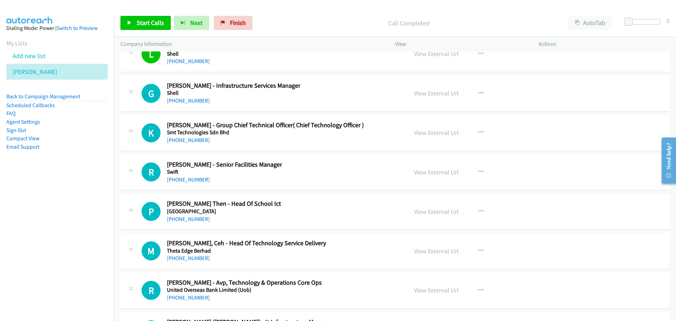
click at [136, 15] on div "Start Calls Pause Next Finish Call Completed AutoTab AutoTab 0" at bounding box center [395, 23] width 562 height 27
click at [130, 23] on icon at bounding box center [129, 23] width 5 height 5
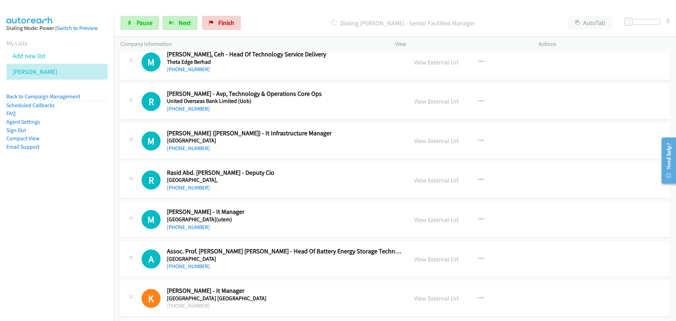
scroll to position [9580, 0]
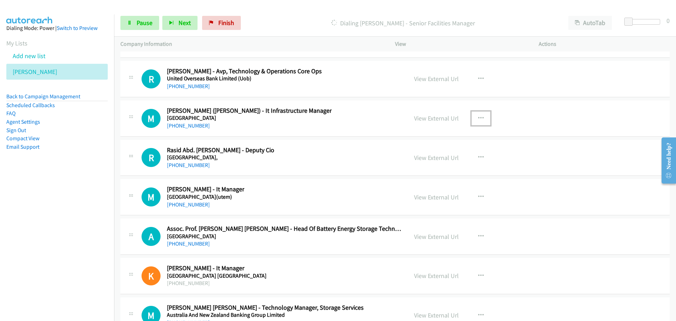
click at [475, 117] on button "button" at bounding box center [480, 118] width 19 height 14
click at [419, 164] on link "Start Calls Here" at bounding box center [443, 164] width 94 height 14
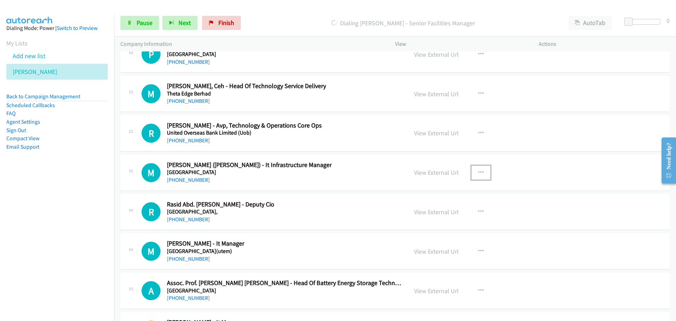
scroll to position [9474, 0]
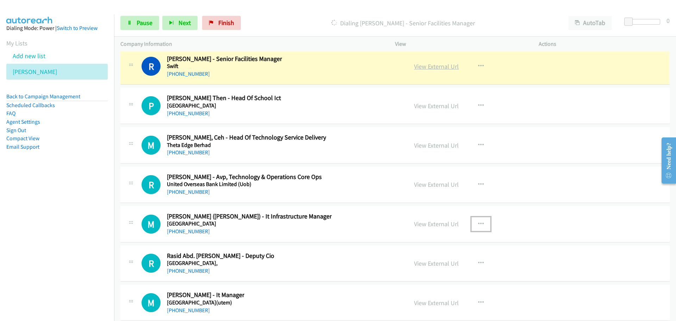
click at [425, 62] on link "View External Url" at bounding box center [436, 66] width 45 height 8
click at [143, 23] on span "Pause" at bounding box center [145, 23] width 16 height 8
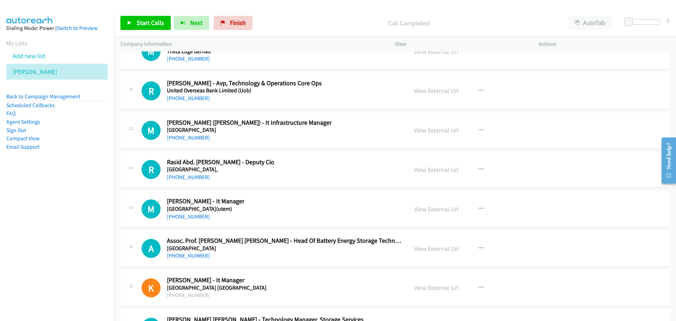
scroll to position [9580, 0]
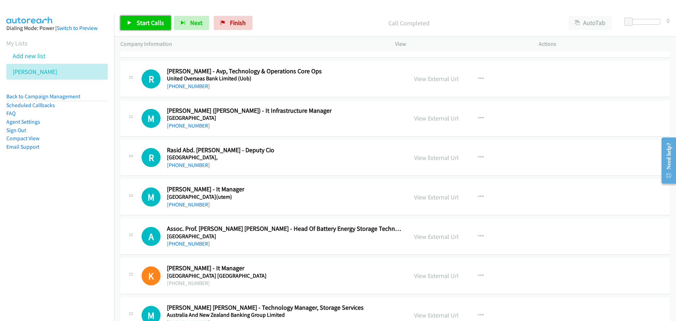
click at [148, 23] on span "Start Calls" at bounding box center [150, 23] width 27 height 8
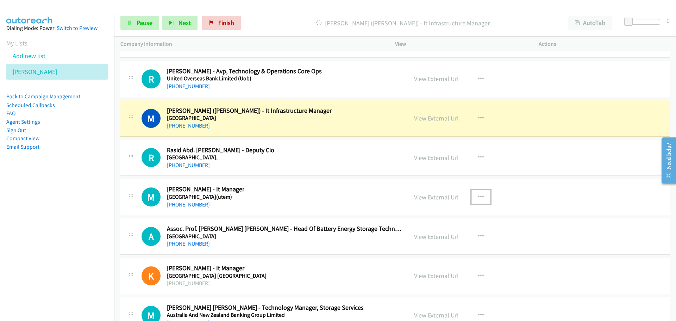
click at [474, 197] on button "button" at bounding box center [480, 197] width 19 height 14
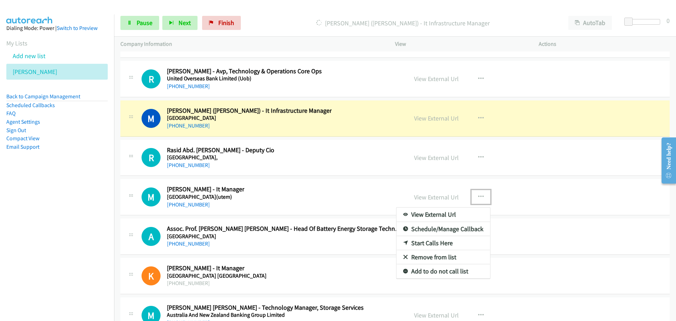
click at [409, 240] on link "Start Calls Here" at bounding box center [443, 243] width 94 height 14
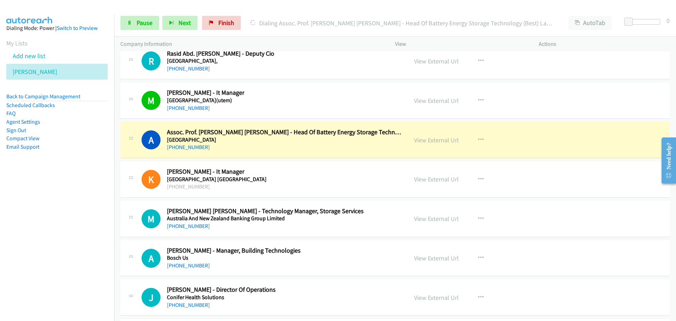
scroll to position [9685, 0]
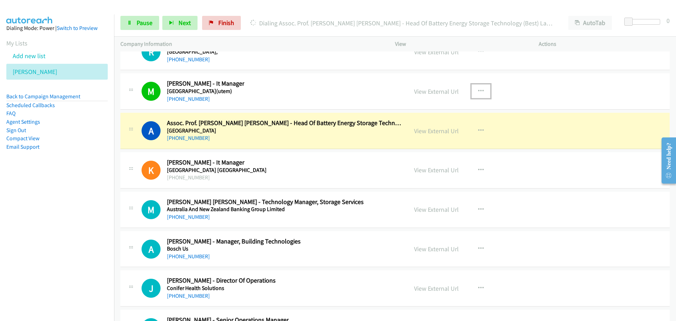
click at [430, 129] on link "View External Url" at bounding box center [436, 131] width 45 height 8
click at [146, 17] on link "Pause" at bounding box center [139, 23] width 39 height 14
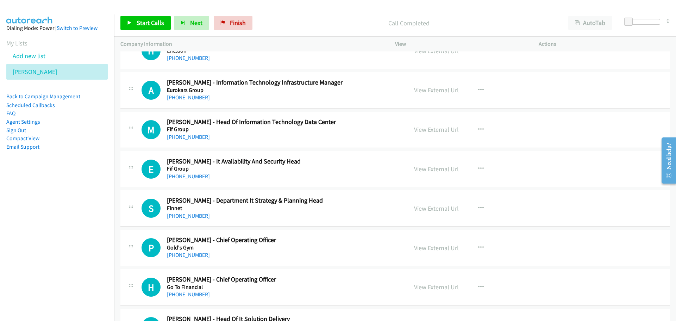
scroll to position [1588, 0]
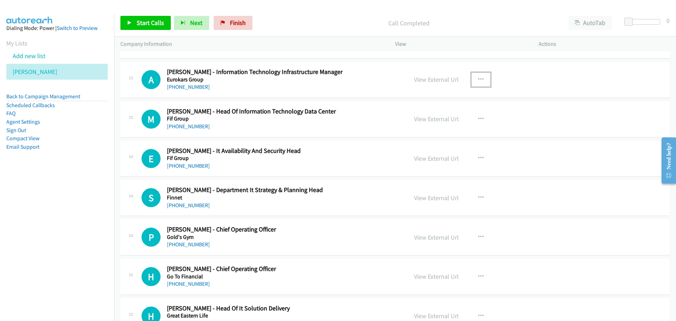
click at [478, 80] on icon "button" at bounding box center [481, 80] width 6 height 6
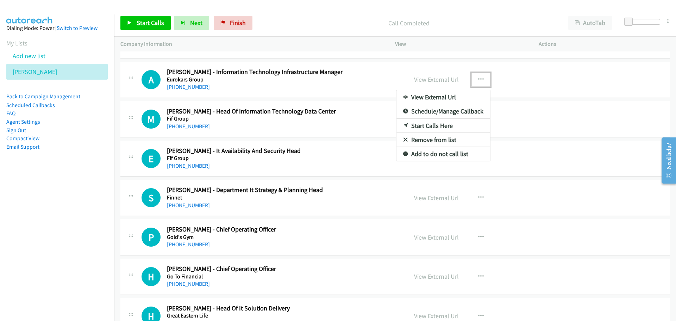
click at [422, 128] on link "Start Calls Here" at bounding box center [443, 126] width 94 height 14
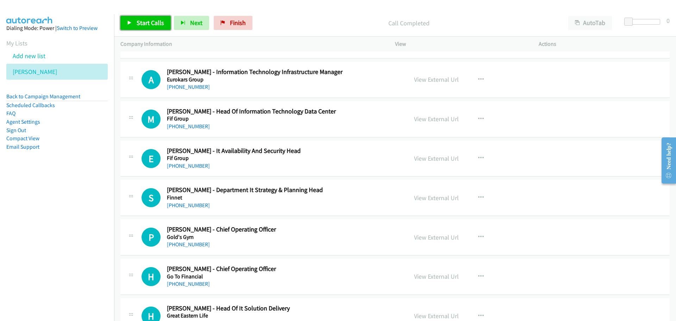
click at [139, 23] on span "Start Calls" at bounding box center [150, 23] width 27 height 8
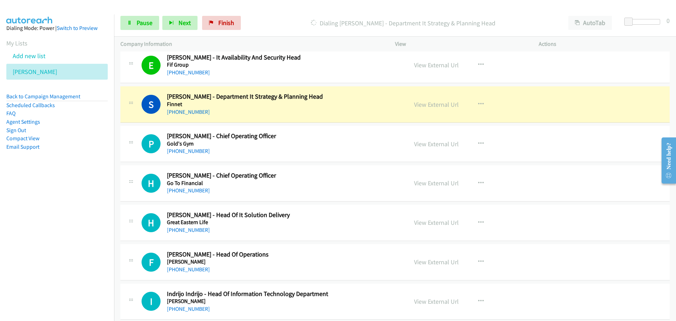
scroll to position [1694, 0]
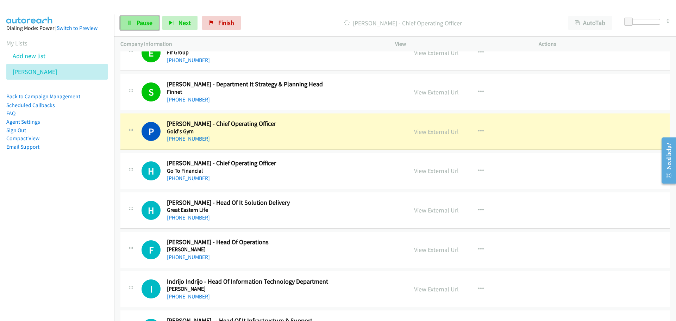
click at [137, 24] on span "Pause" at bounding box center [145, 23] width 16 height 8
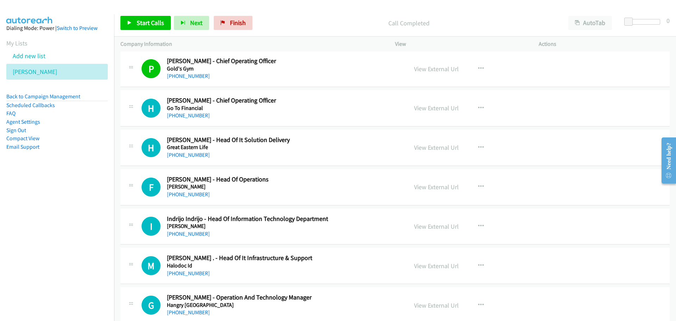
scroll to position [1764, 0]
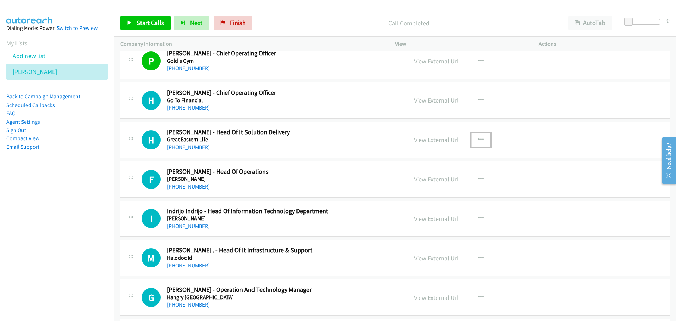
click at [480, 138] on icon "button" at bounding box center [481, 140] width 6 height 6
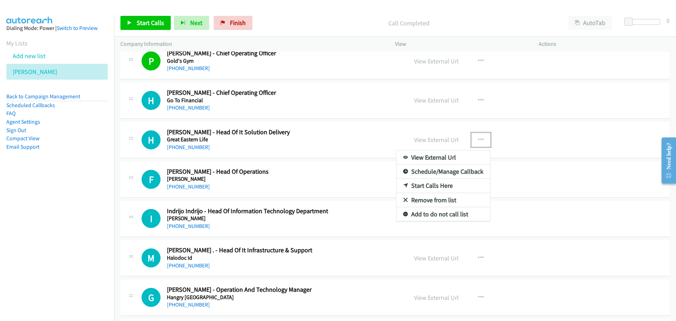
click at [421, 185] on link "Start Calls Here" at bounding box center [443, 185] width 94 height 14
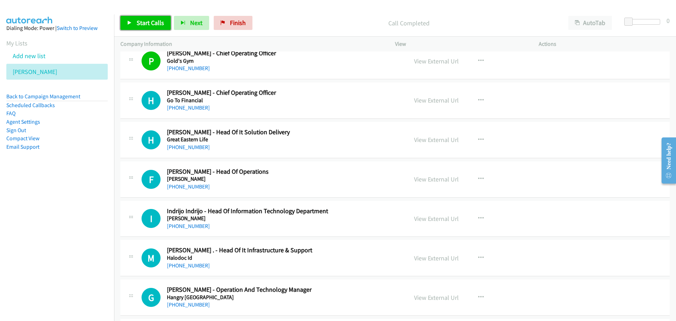
click at [137, 23] on span "Start Calls" at bounding box center [150, 23] width 27 height 8
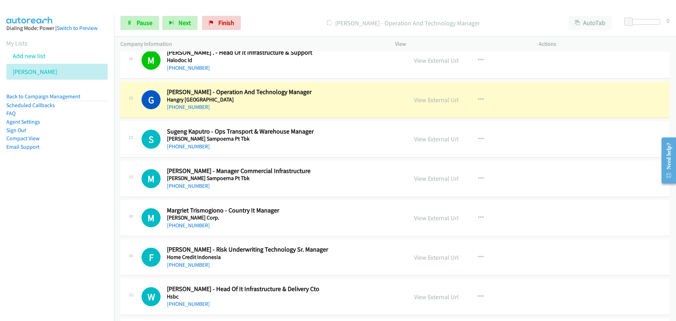
scroll to position [1940, 0]
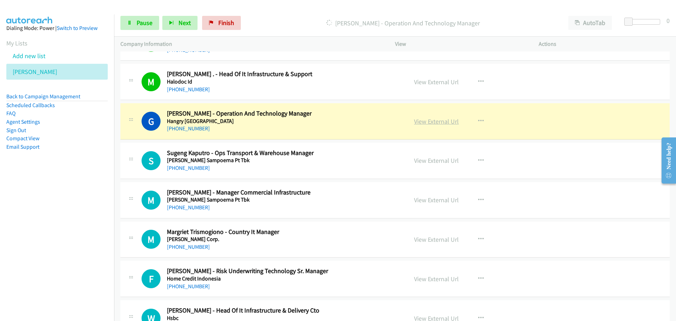
click at [420, 120] on link "View External Url" at bounding box center [436, 121] width 45 height 8
click at [140, 23] on span "Pause" at bounding box center [145, 23] width 16 height 8
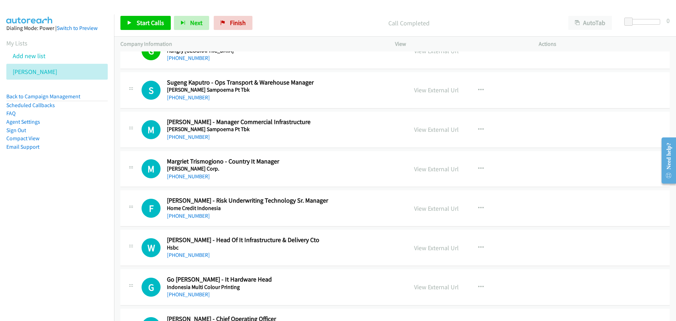
scroll to position [2046, 0]
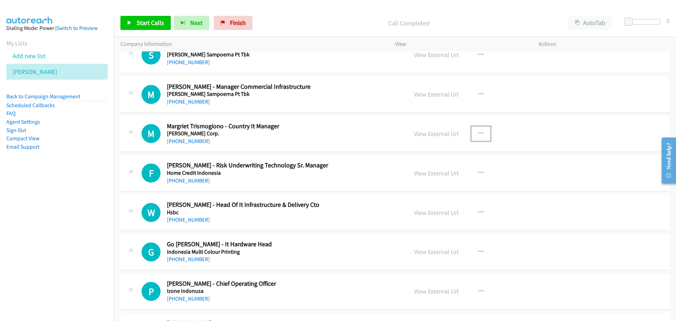
click at [479, 132] on icon "button" at bounding box center [481, 134] width 6 height 6
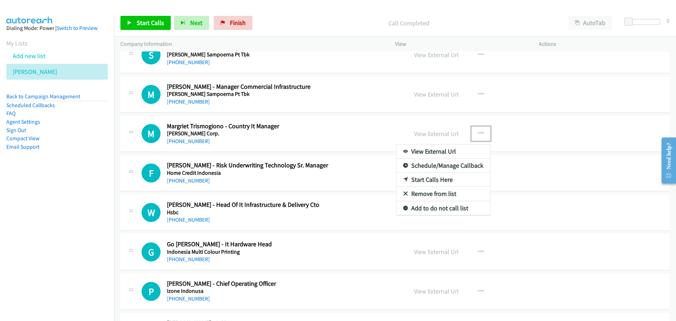
click at [411, 179] on link "Start Calls Here" at bounding box center [443, 180] width 94 height 14
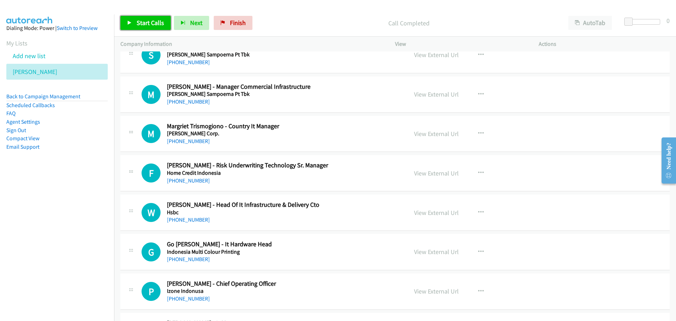
click at [142, 25] on span "Start Calls" at bounding box center [150, 23] width 27 height 8
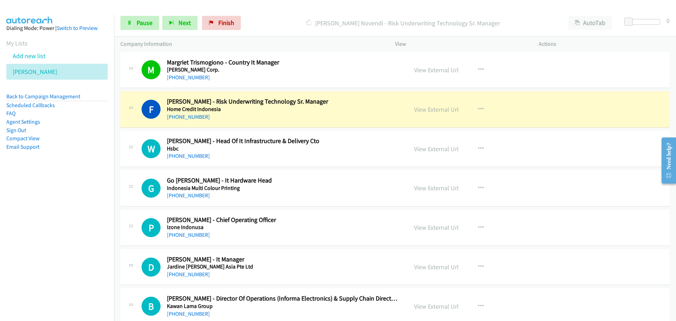
scroll to position [2117, 0]
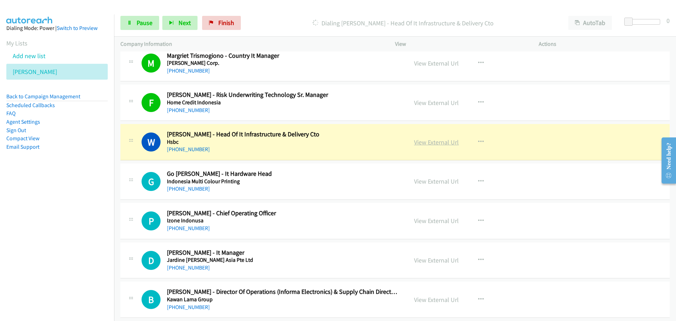
click at [428, 142] on link "View External Url" at bounding box center [436, 142] width 45 height 8
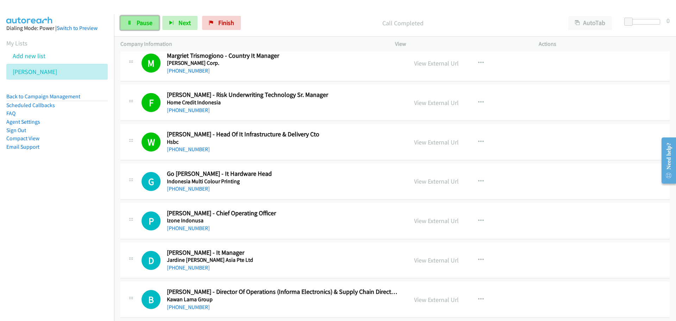
click at [146, 23] on span "Pause" at bounding box center [145, 23] width 16 height 8
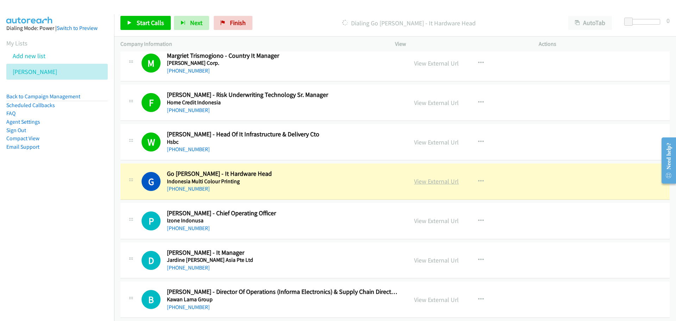
click at [421, 178] on link "View External Url" at bounding box center [436, 181] width 45 height 8
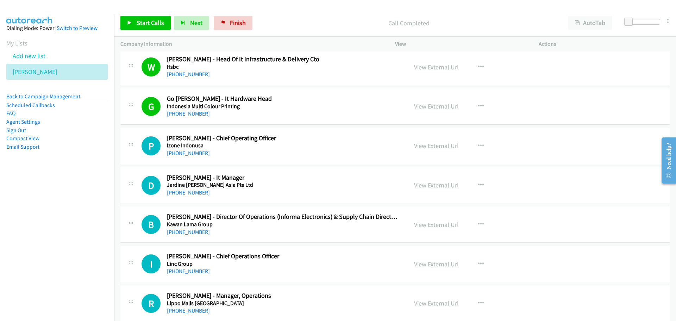
scroll to position [2222, 0]
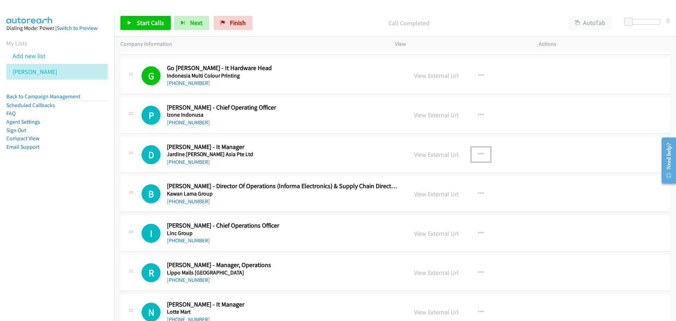
click at [475, 152] on button "button" at bounding box center [480, 154] width 19 height 14
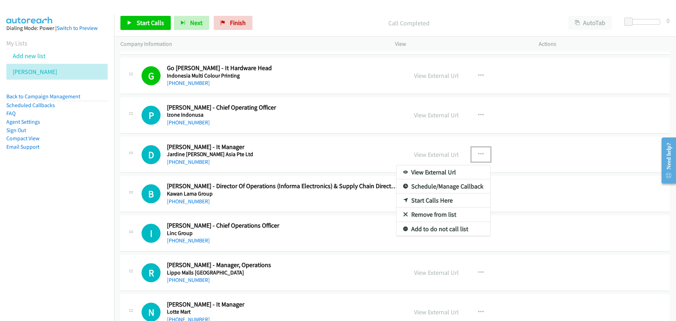
click at [411, 201] on link "Start Calls Here" at bounding box center [443, 200] width 94 height 14
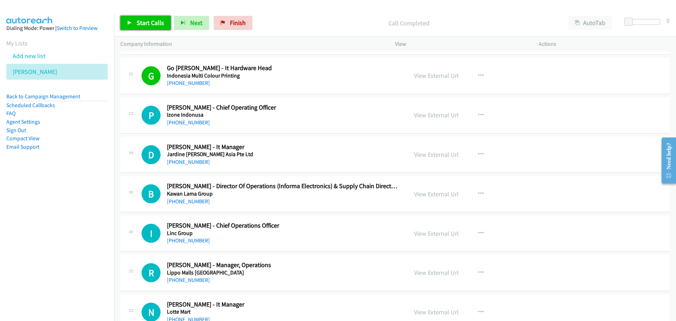
click at [149, 19] on span "Start Calls" at bounding box center [150, 23] width 27 height 8
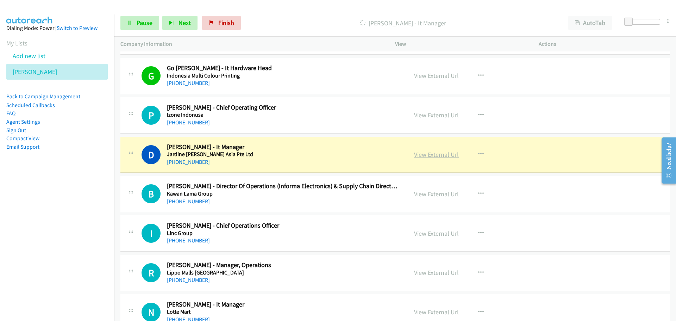
click at [428, 155] on link "View External Url" at bounding box center [436, 154] width 45 height 8
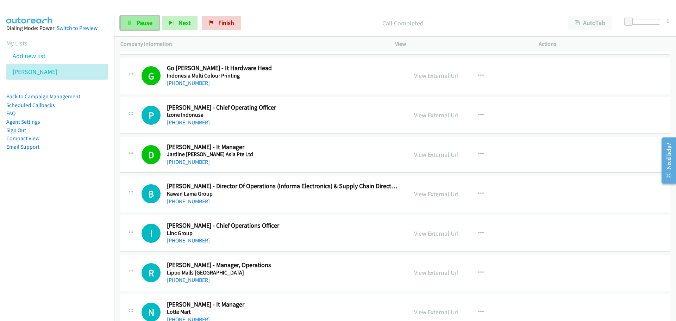
click at [139, 24] on span "Pause" at bounding box center [145, 23] width 16 height 8
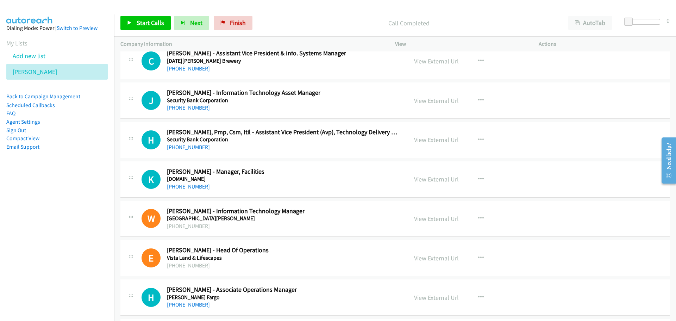
scroll to position [10184, 0]
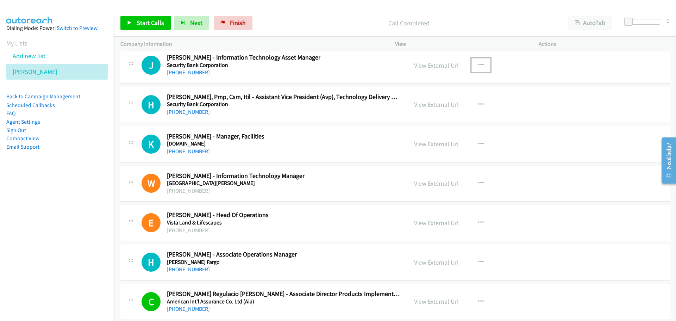
click at [480, 65] on icon "button" at bounding box center [481, 65] width 6 height 6
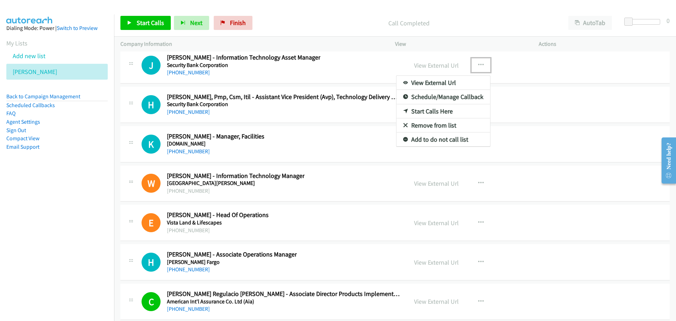
click at [414, 111] on link "Start Calls Here" at bounding box center [443, 111] width 94 height 14
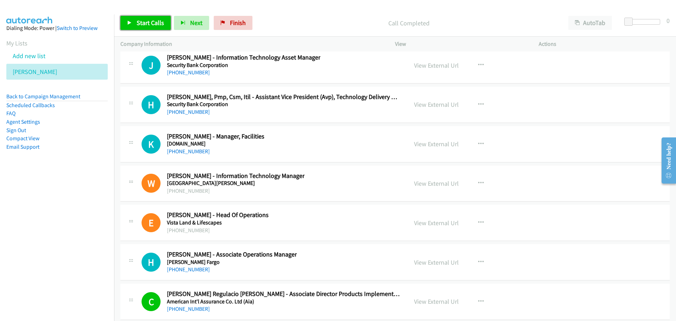
click at [127, 21] on icon at bounding box center [129, 23] width 5 height 5
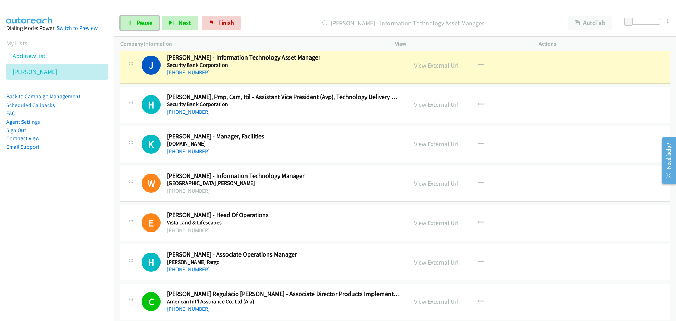
drag, startPoint x: 149, startPoint y: 22, endPoint x: 245, endPoint y: 65, distance: 105.1
click at [149, 22] on span "Pause" at bounding box center [145, 23] width 16 height 8
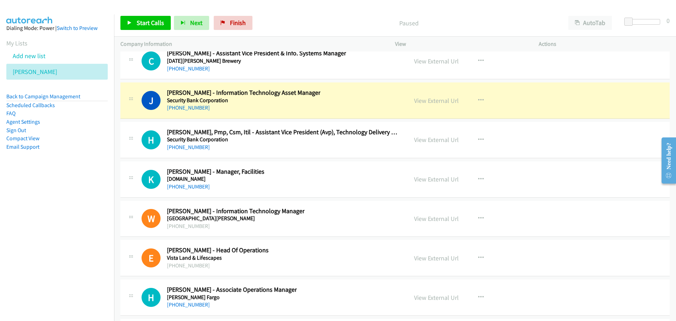
scroll to position [10114, 0]
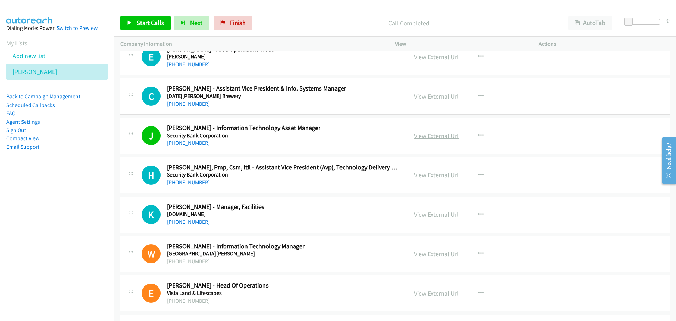
click at [433, 135] on link "View External Url" at bounding box center [436, 136] width 45 height 8
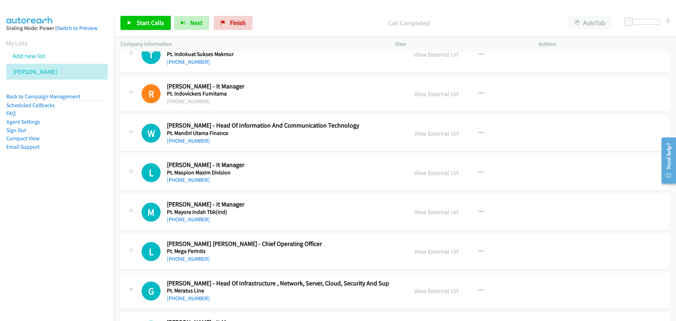
scroll to position [3988, 0]
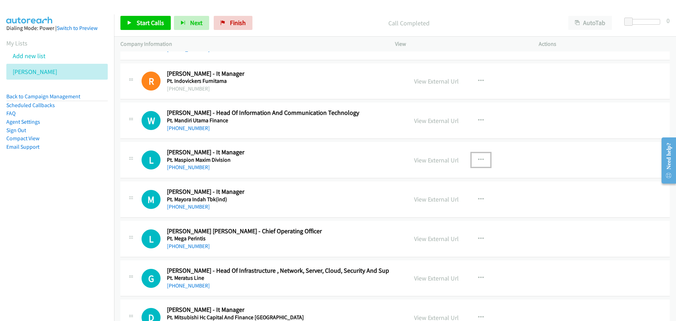
click at [479, 155] on button "button" at bounding box center [480, 160] width 19 height 14
click at [421, 207] on link "Start Calls Here" at bounding box center [443, 206] width 94 height 14
click at [148, 28] on link "Start Calls" at bounding box center [145, 23] width 50 height 14
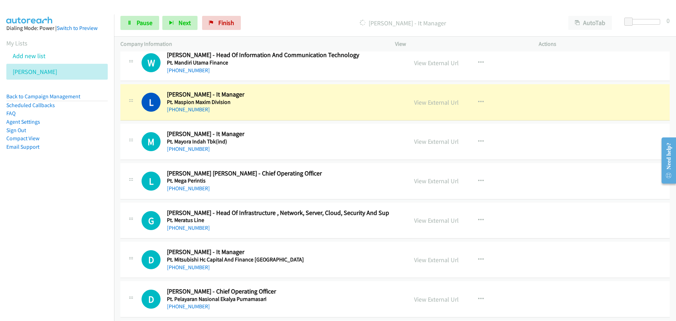
scroll to position [4058, 0]
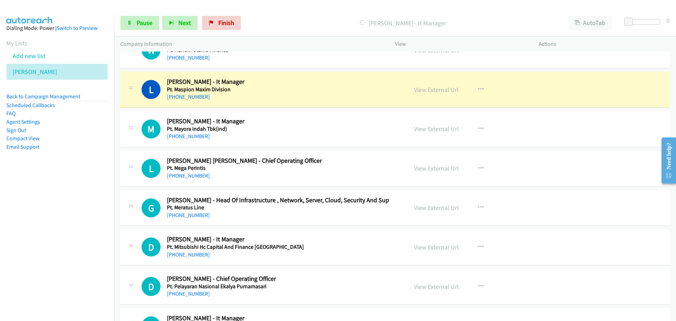
click at [434, 88] on link "View External Url" at bounding box center [436, 90] width 45 height 8
click at [134, 27] on link "Pause" at bounding box center [139, 23] width 39 height 14
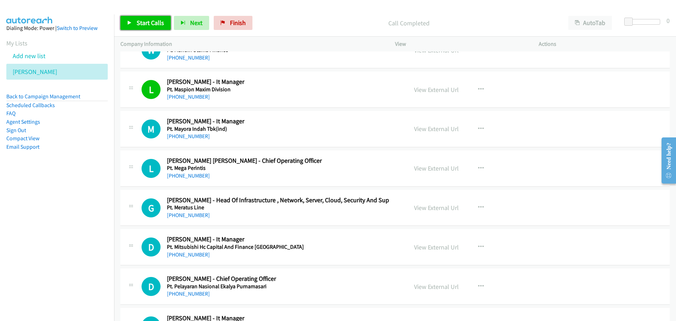
click at [142, 24] on span "Start Calls" at bounding box center [150, 23] width 27 height 8
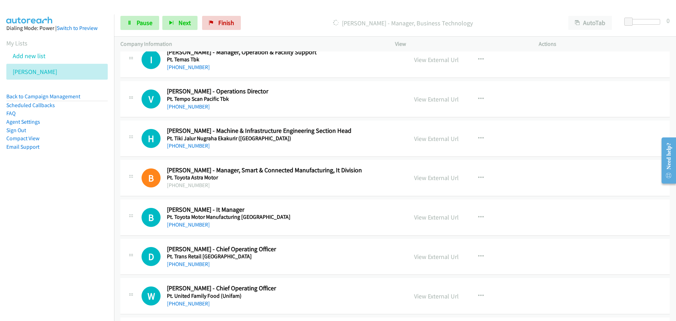
scroll to position [4446, 0]
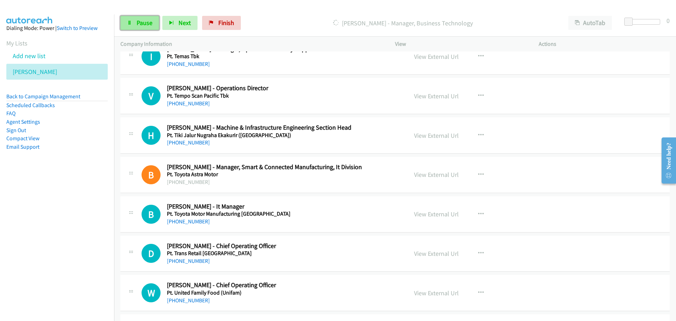
click at [131, 21] on icon at bounding box center [129, 23] width 5 height 5
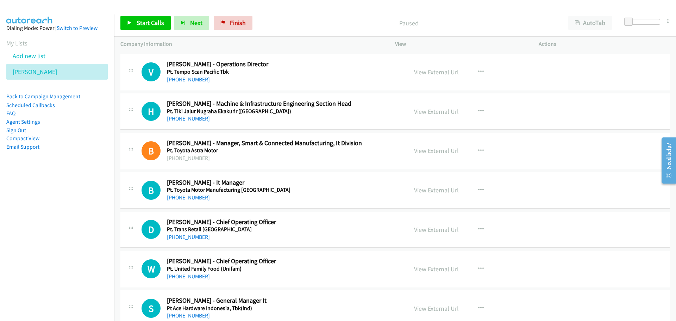
scroll to position [4481, 0]
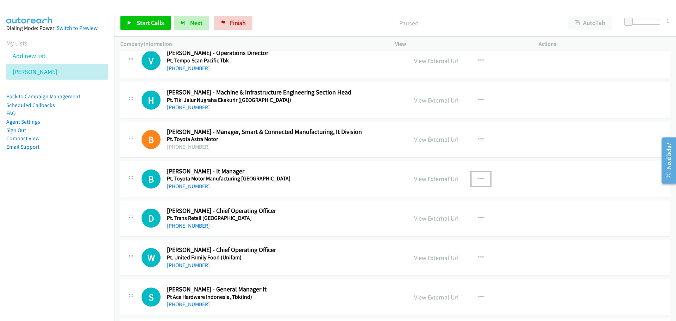
click at [478, 177] on icon "button" at bounding box center [481, 179] width 6 height 6
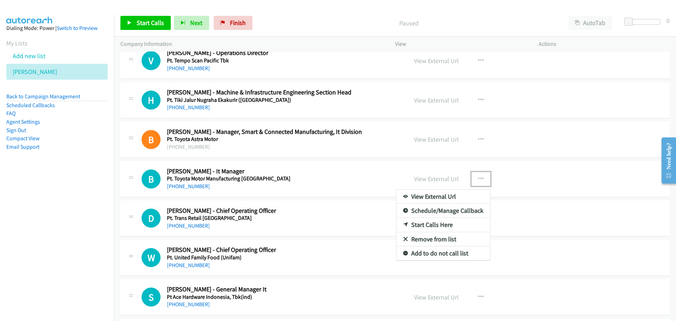
click at [430, 225] on link "Start Calls Here" at bounding box center [443, 225] width 94 height 14
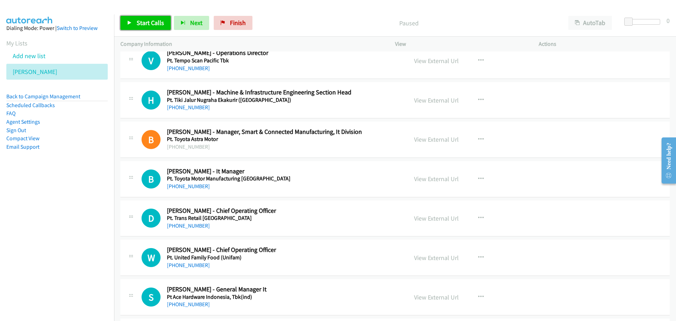
click at [153, 24] on span "Start Calls" at bounding box center [150, 23] width 27 height 8
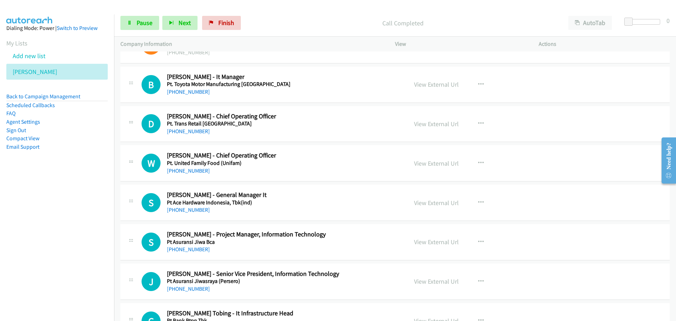
scroll to position [4586, 0]
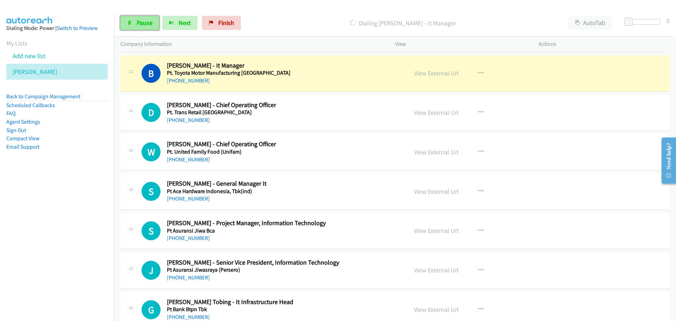
click at [133, 25] on link "Pause" at bounding box center [139, 23] width 39 height 14
click at [478, 189] on icon "button" at bounding box center [481, 191] width 6 height 6
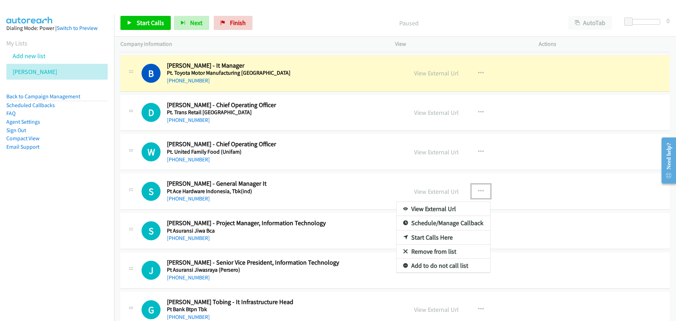
click at [419, 236] on link "Start Calls Here" at bounding box center [443, 237] width 94 height 14
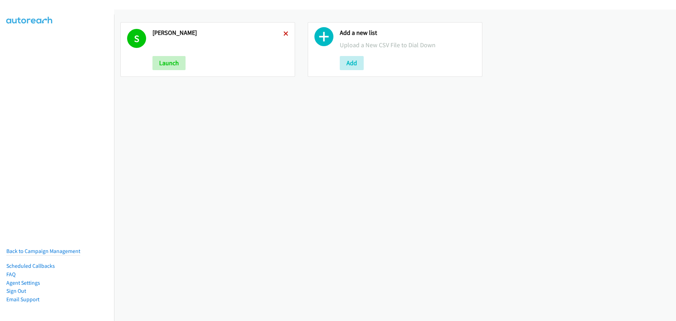
click at [285, 35] on icon at bounding box center [285, 34] width 5 height 5
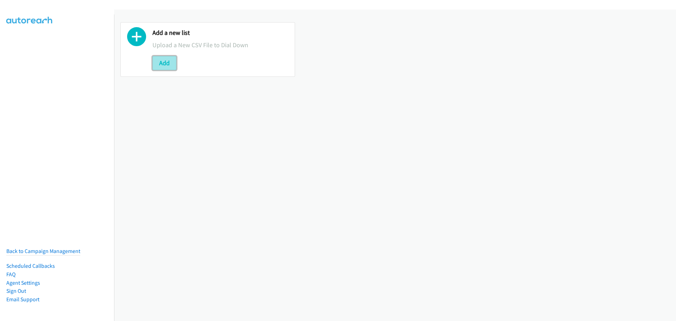
click at [176, 64] on button "Add" at bounding box center [164, 63] width 24 height 14
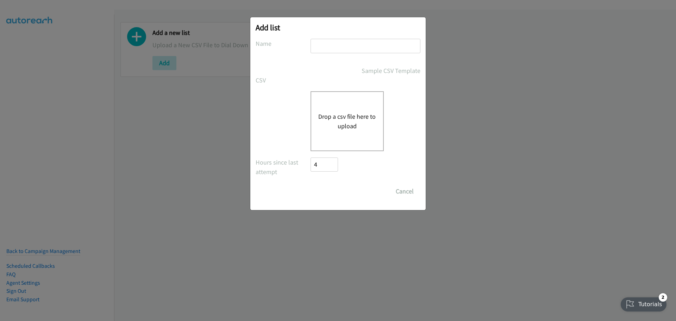
click at [357, 114] on button "Drop a csv file here to upload" at bounding box center [347, 121] width 58 height 19
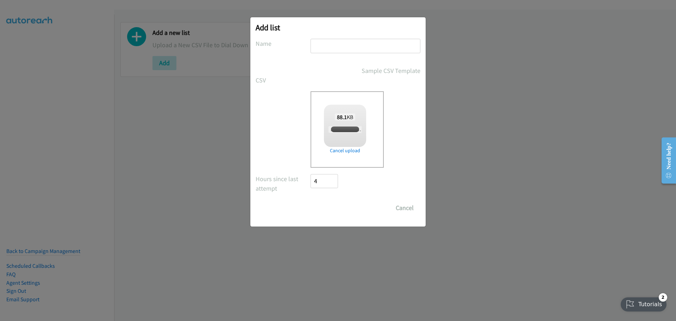
checkbox input "true"
click at [330, 52] on input "text" at bounding box center [366, 46] width 110 height 14
type input "[PERSON_NAME]"
click at [333, 211] on input "Save List" at bounding box center [329, 208] width 37 height 14
